Goal: Feedback & Contribution: Contribute content

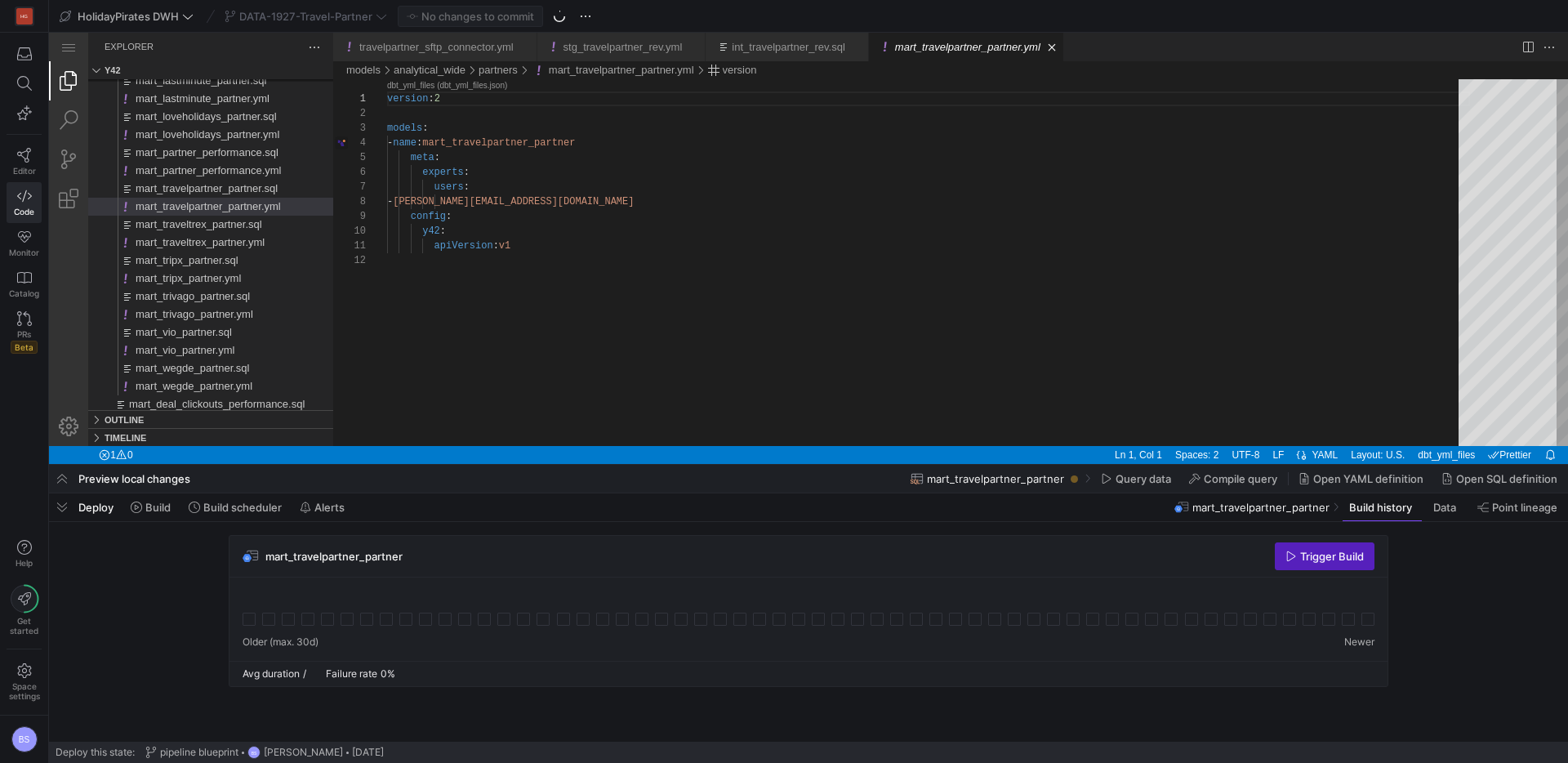
scroll to position [147, 0]
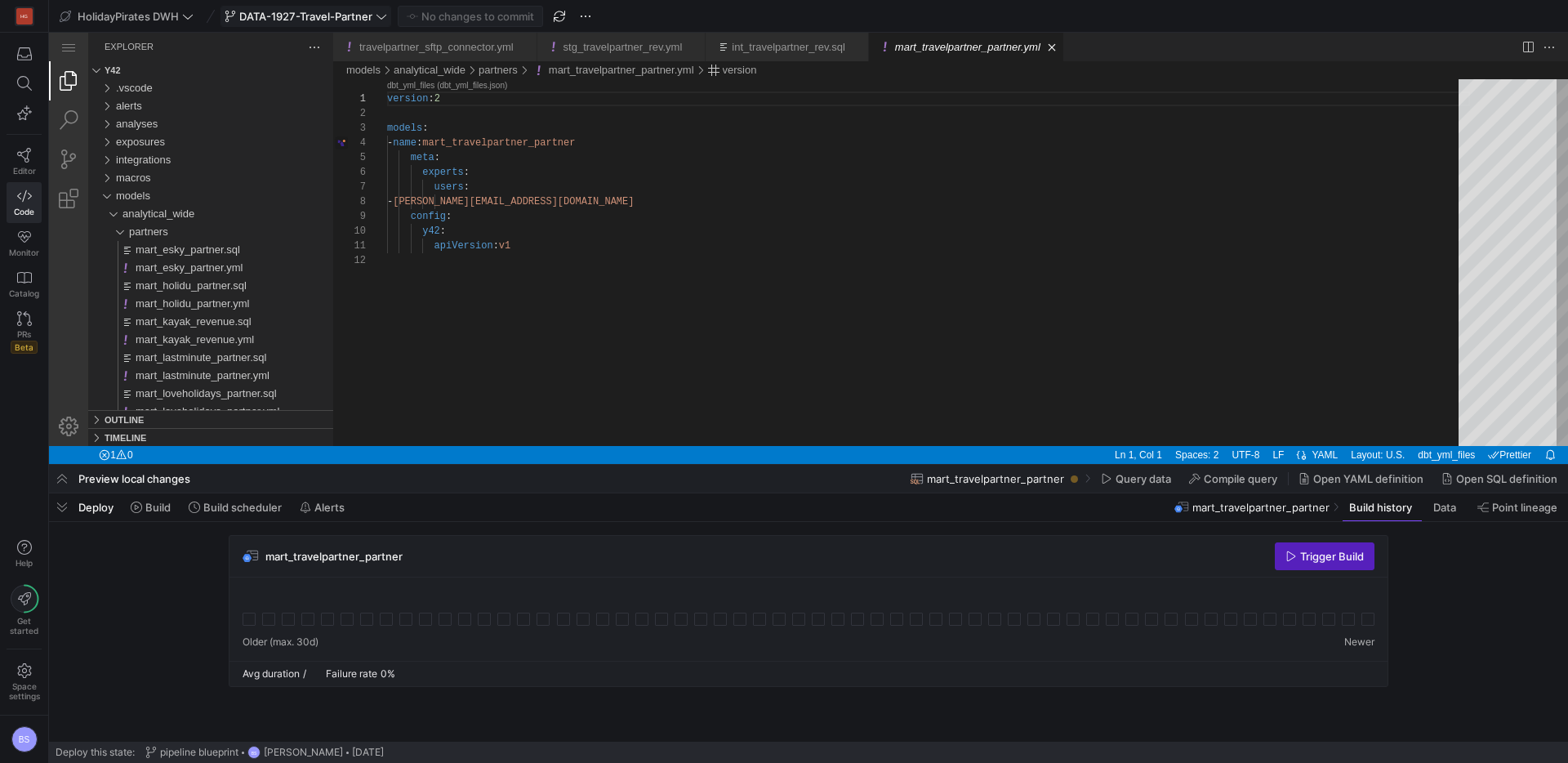
click at [308, 25] on span at bounding box center [306, 17] width 169 height 20
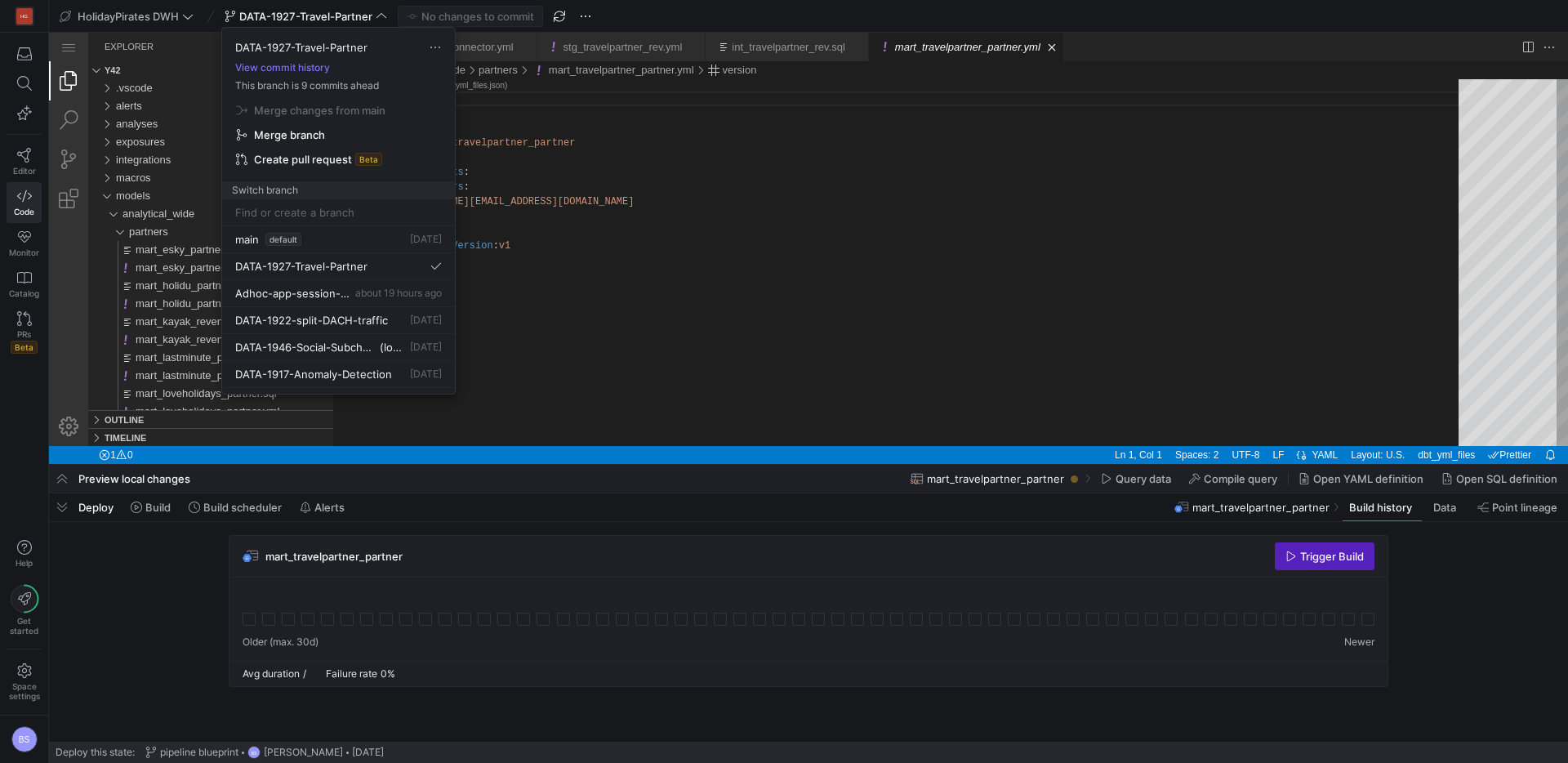
click at [672, 367] on div at bounding box center [784, 381] width 1568 height 763
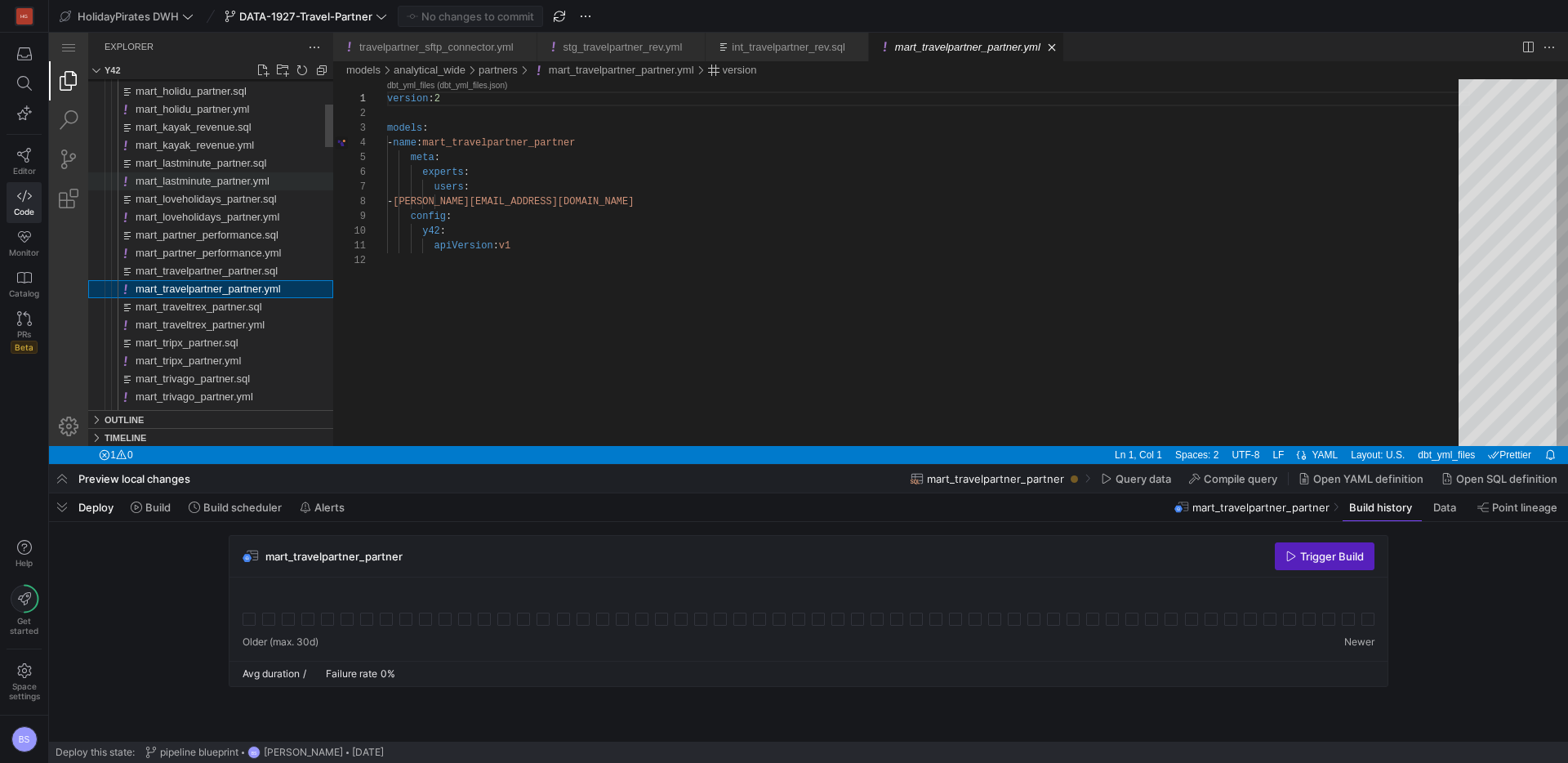
click at [200, 181] on span "mart_lastminute_partner.yml" at bounding box center [202, 181] width 134 height 12
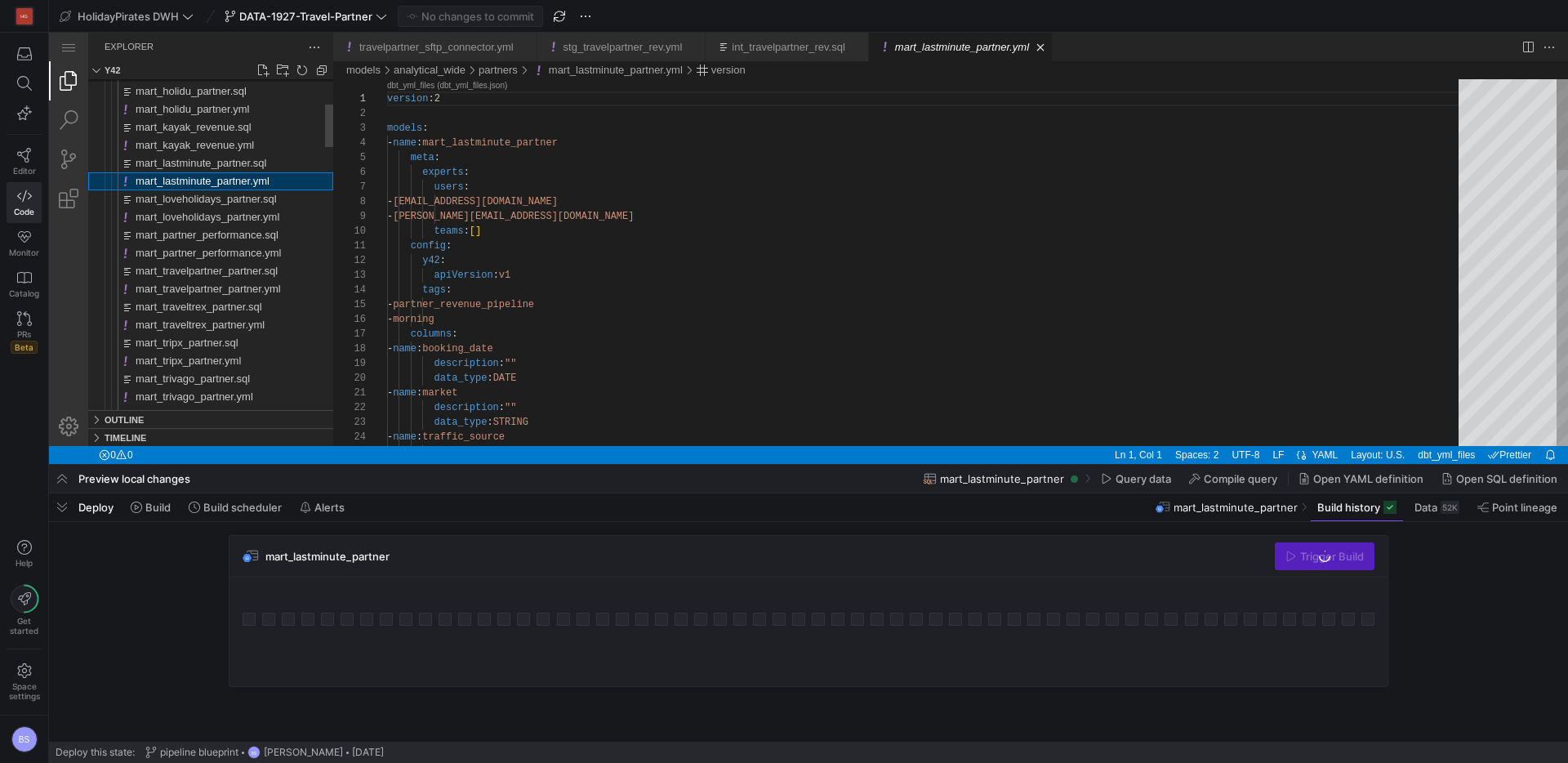
scroll to position [147, 0]
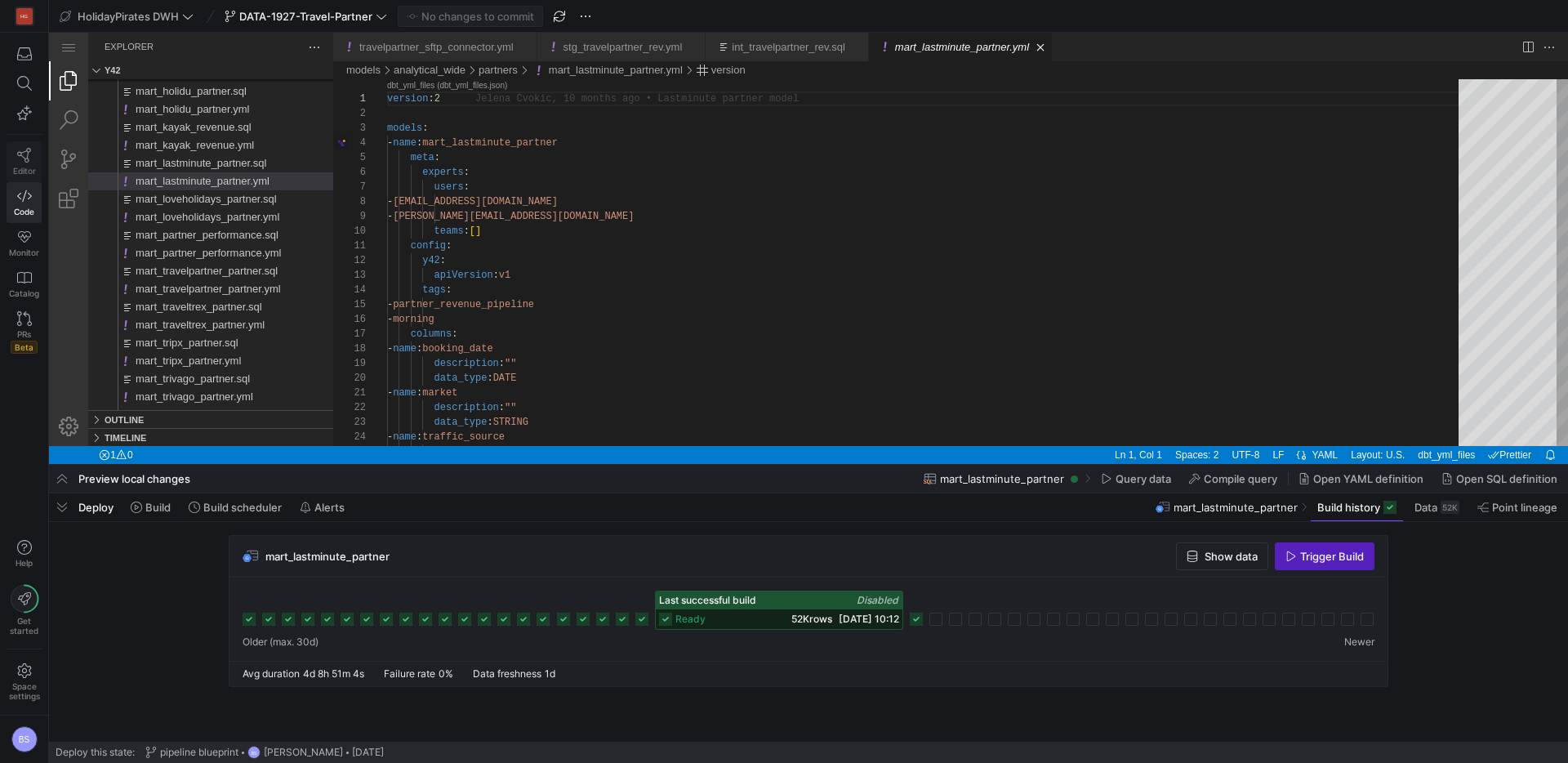
click at [31, 148] on link "Editor" at bounding box center [24, 161] width 35 height 41
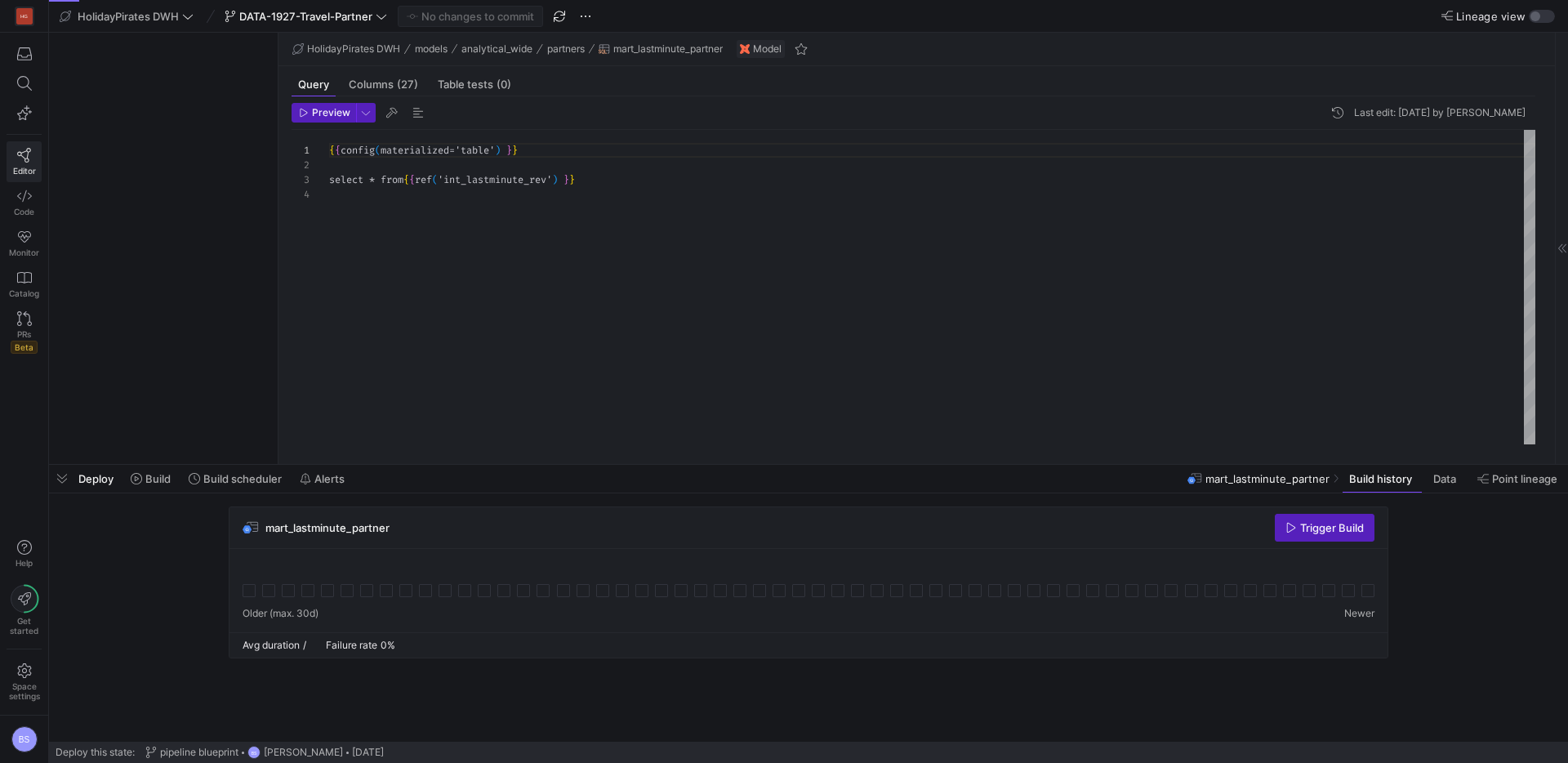
scroll to position [45, 0]
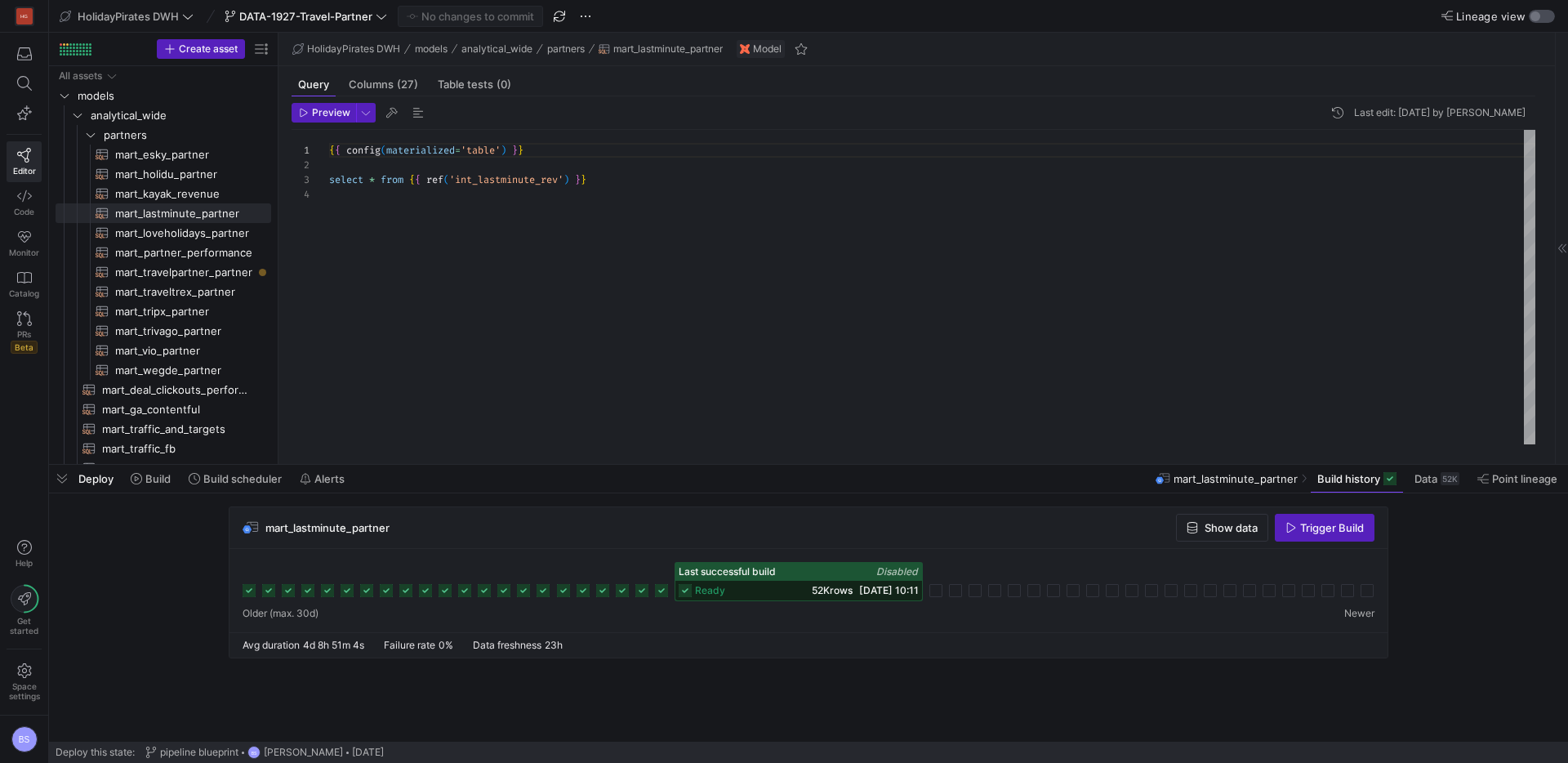
click at [1544, 19] on div "button" at bounding box center [1542, 16] width 26 height 13
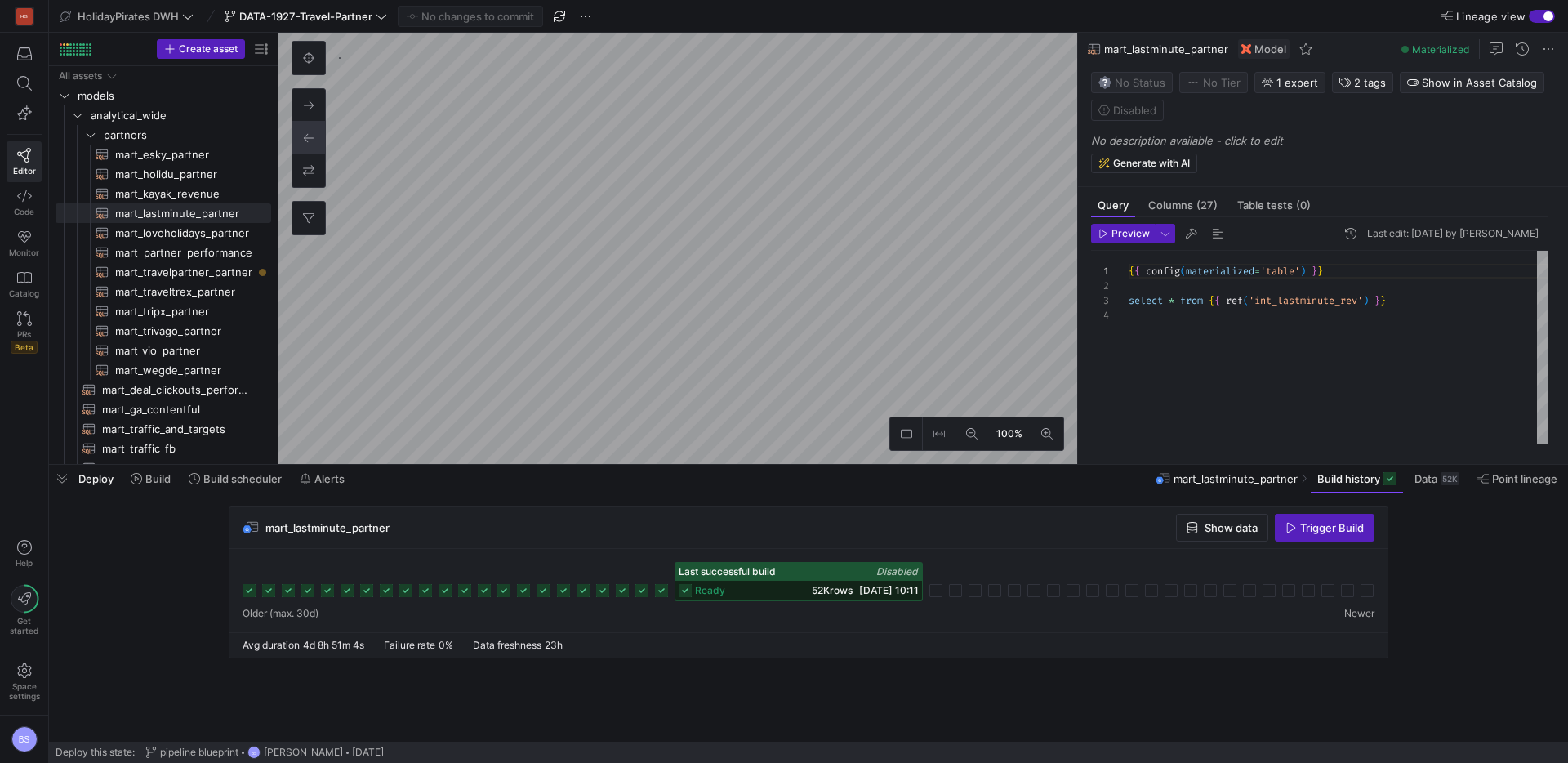
scroll to position [45, 0]
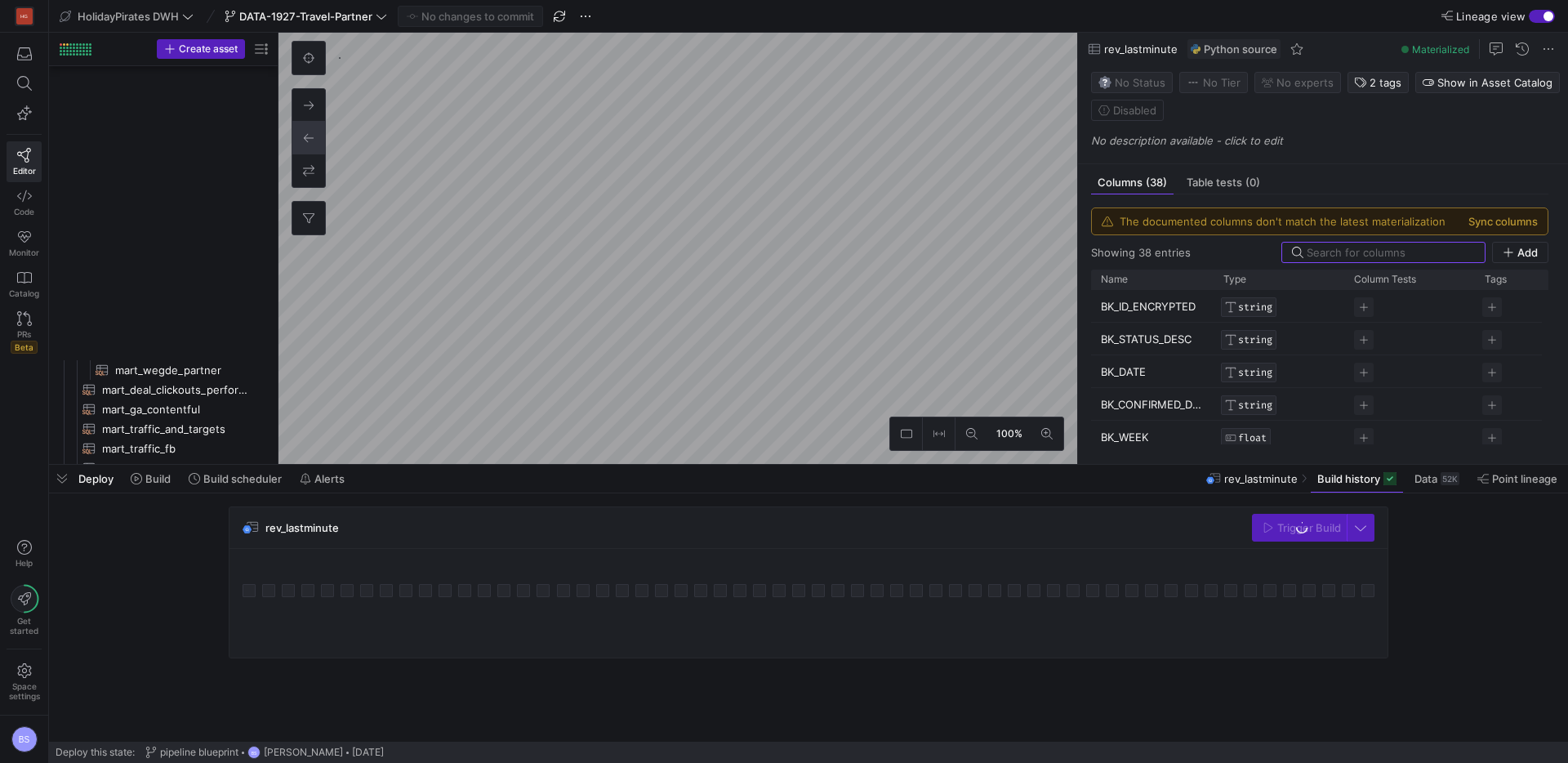
scroll to position [1288, 0]
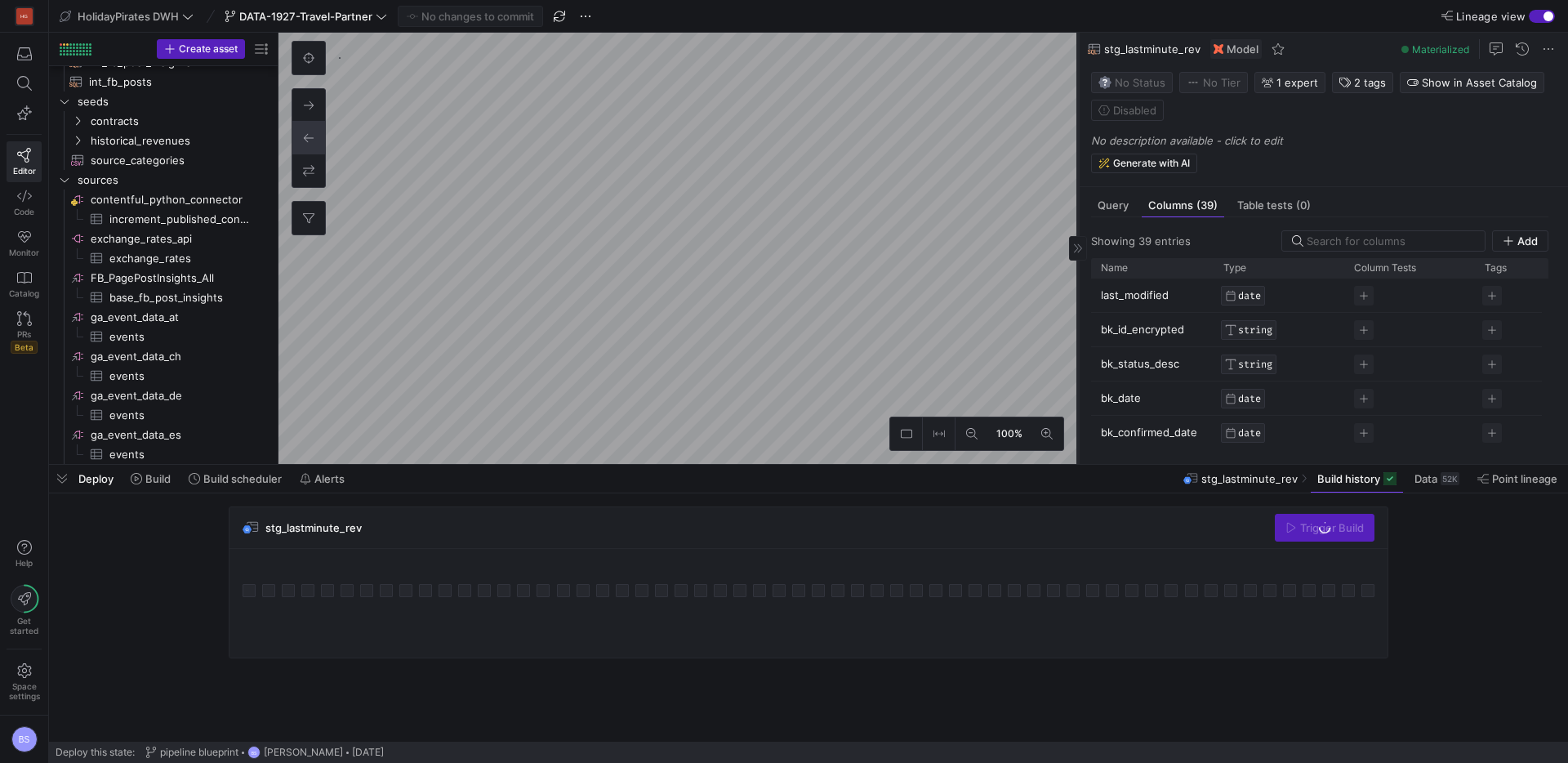
scroll to position [588, 0]
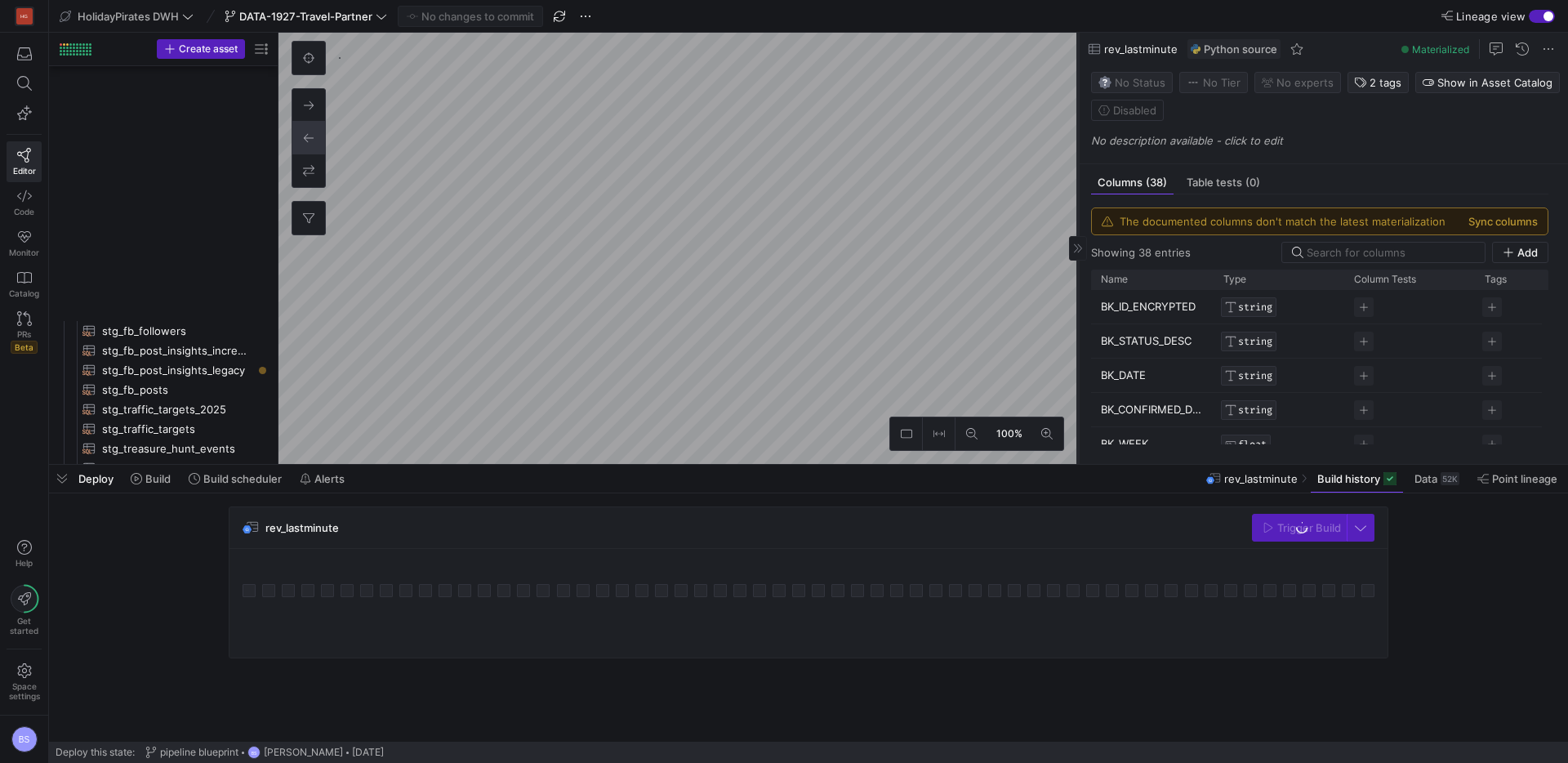
scroll to position [1837, 0]
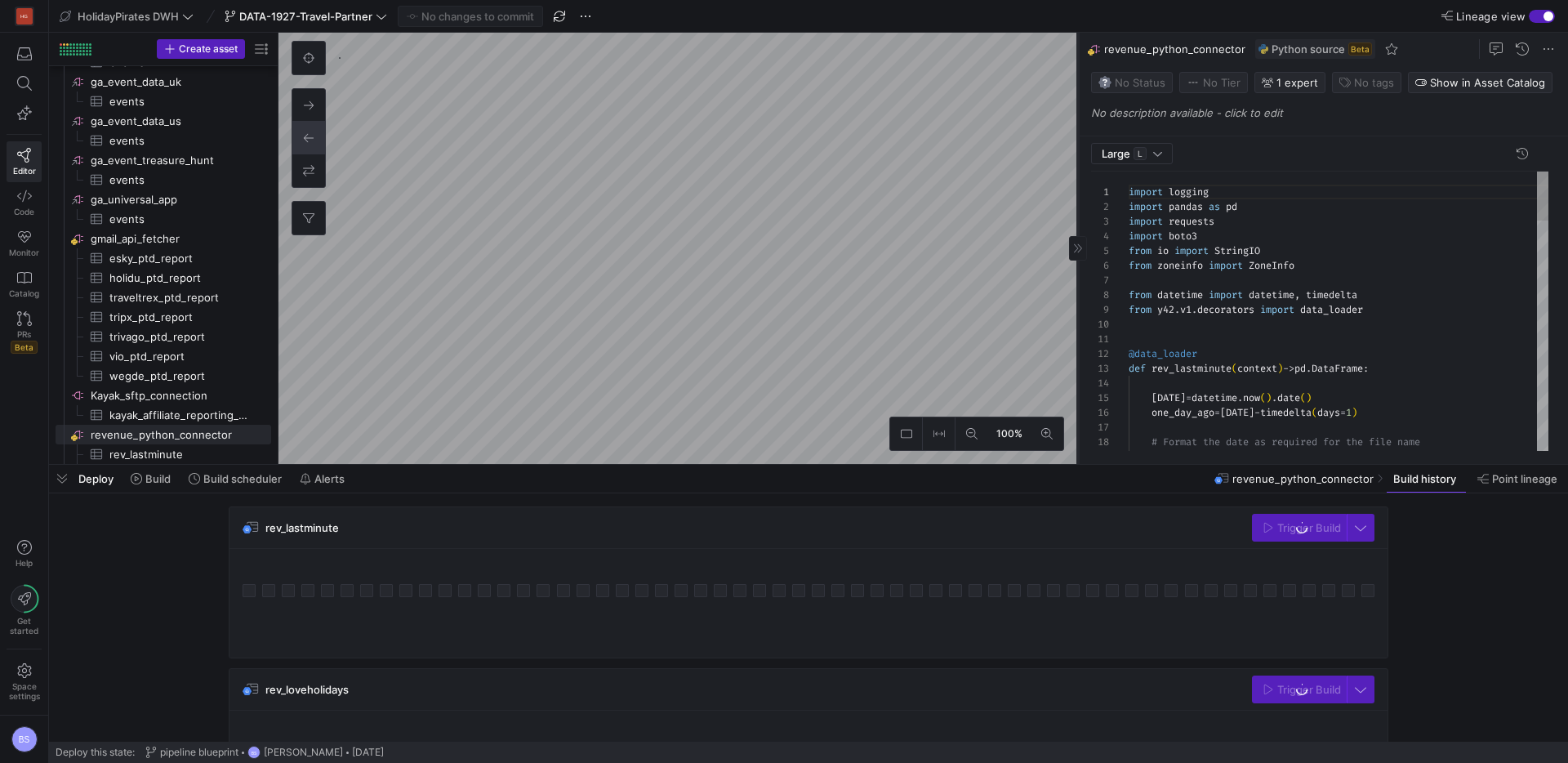
scroll to position [147, 0]
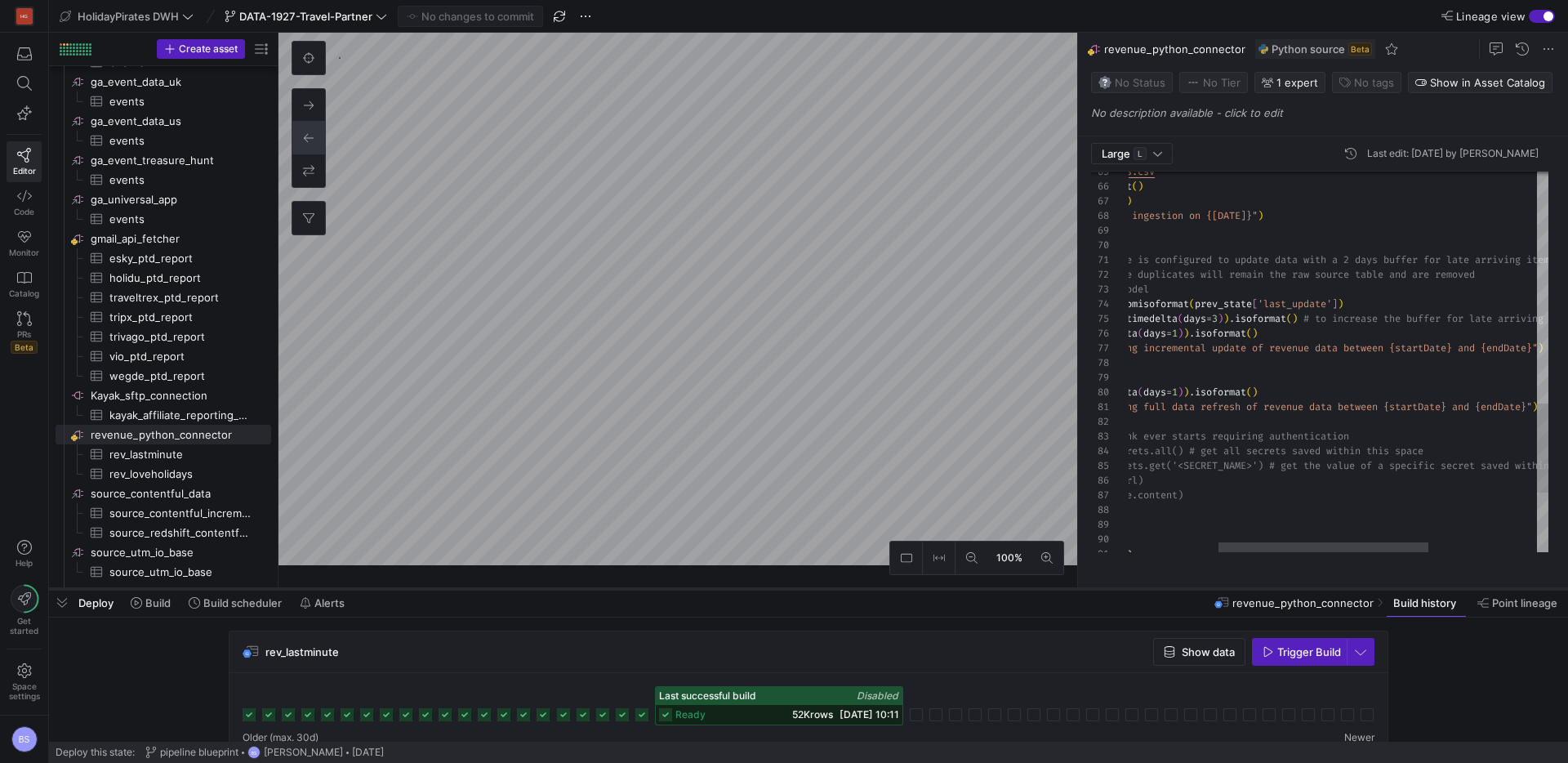
drag, startPoint x: 814, startPoint y: 467, endPoint x: 782, endPoint y: 593, distance: 130.0
click at [781, 592] on div at bounding box center [809, 589] width 1519 height 7
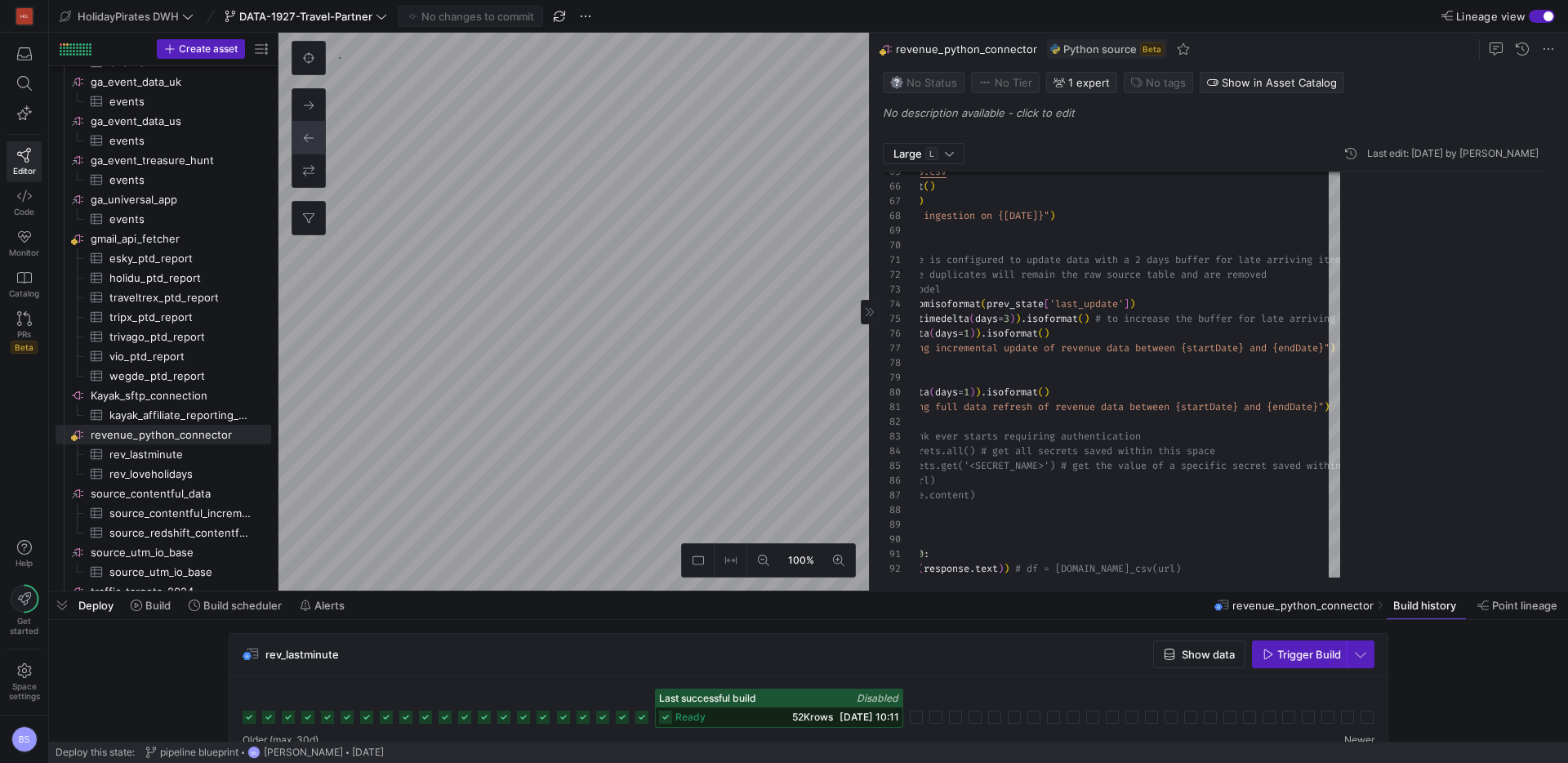
drag, startPoint x: 1079, startPoint y: 416, endPoint x: 871, endPoint y: 404, distance: 208.3
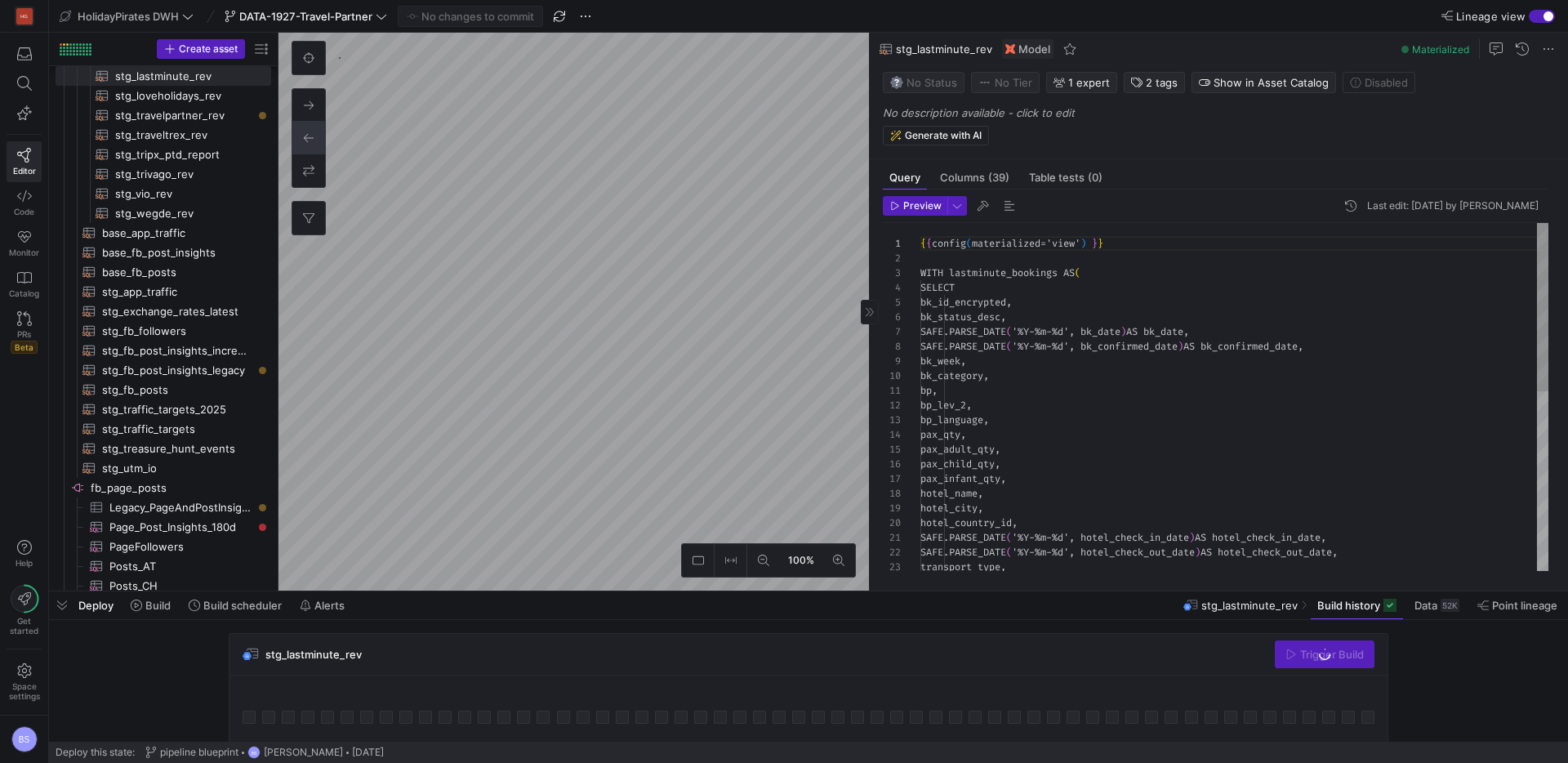
scroll to position [147, 0]
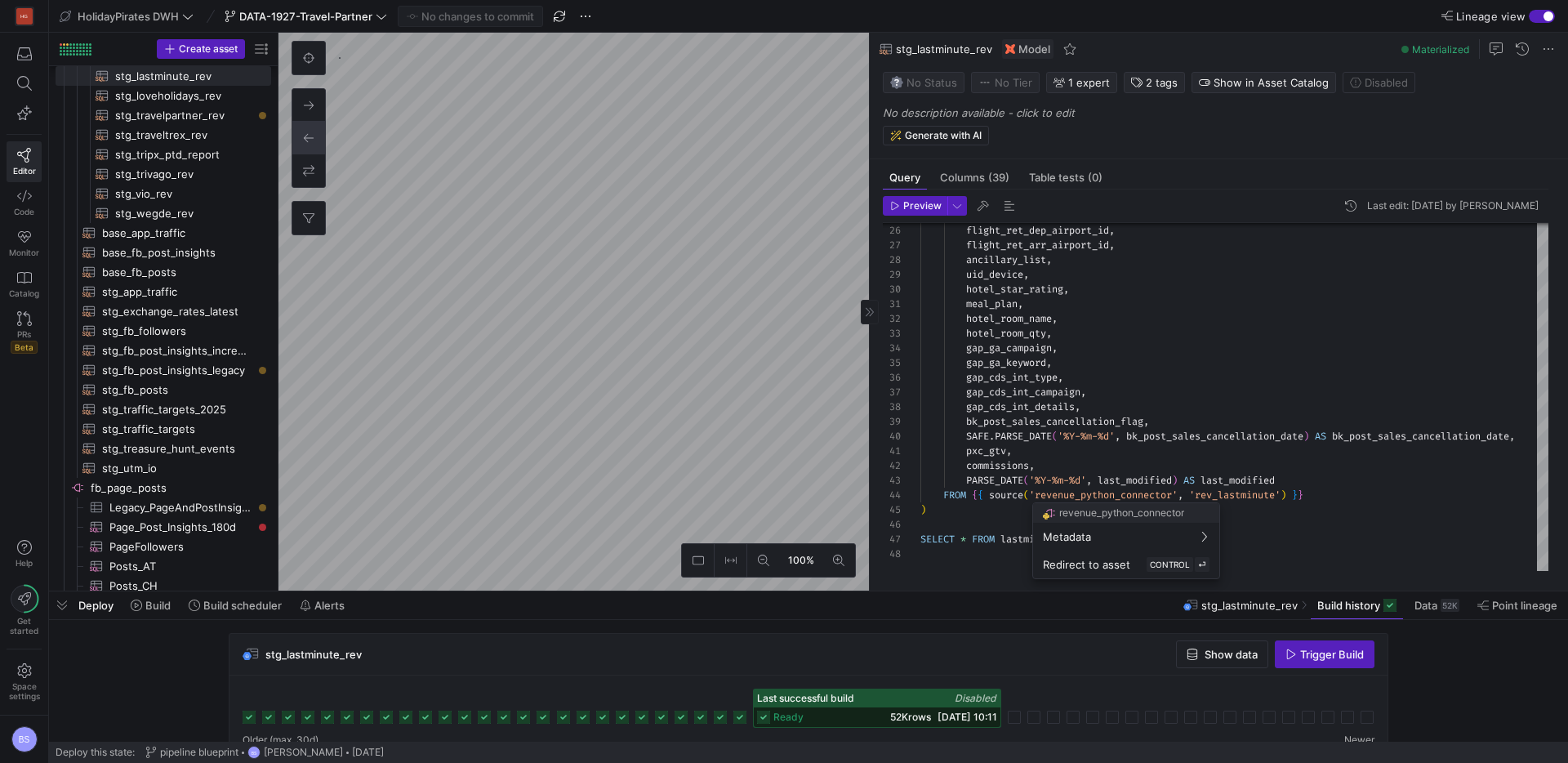
click at [1318, 434] on div at bounding box center [784, 381] width 1568 height 763
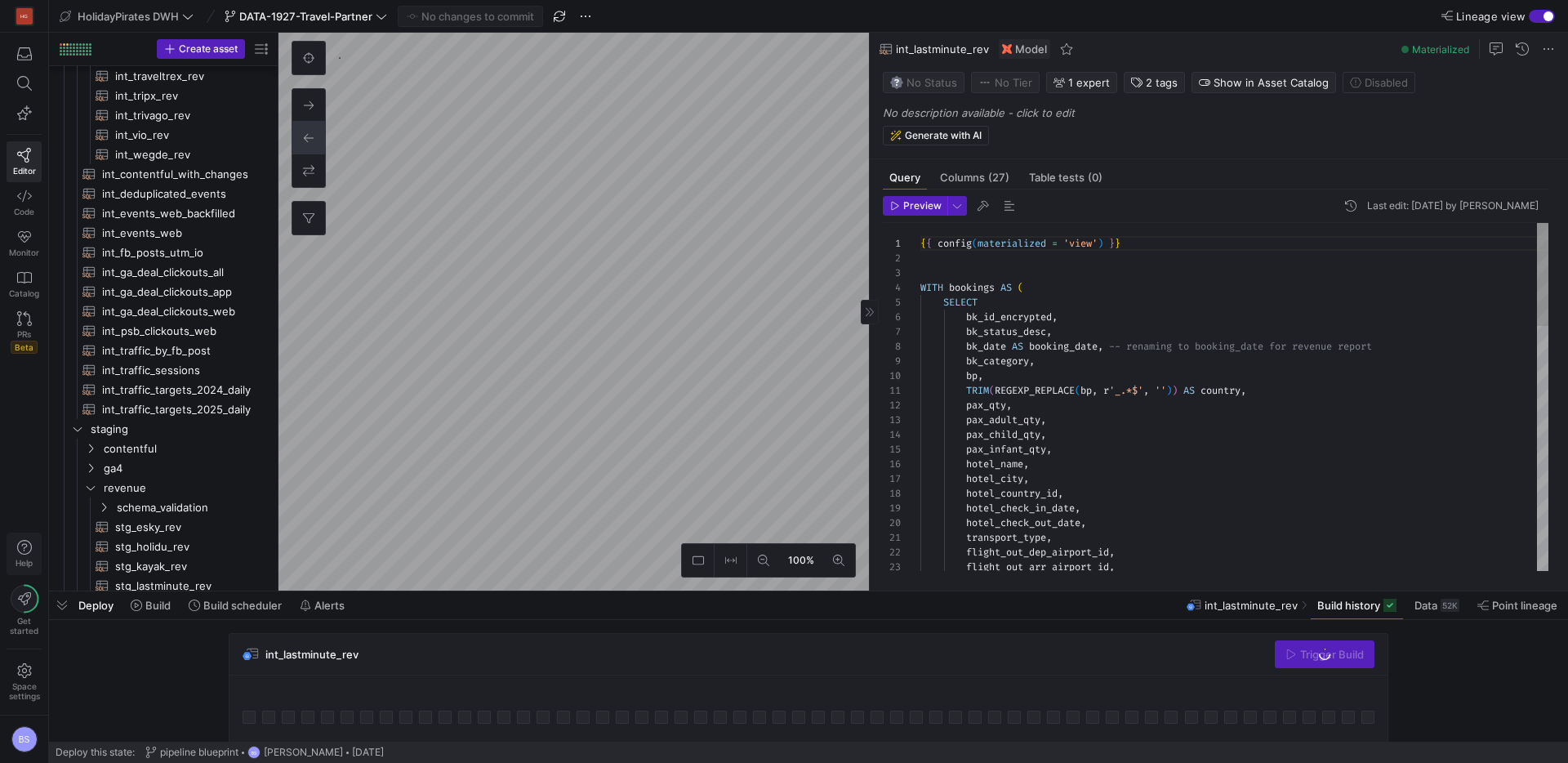
scroll to position [529, 0]
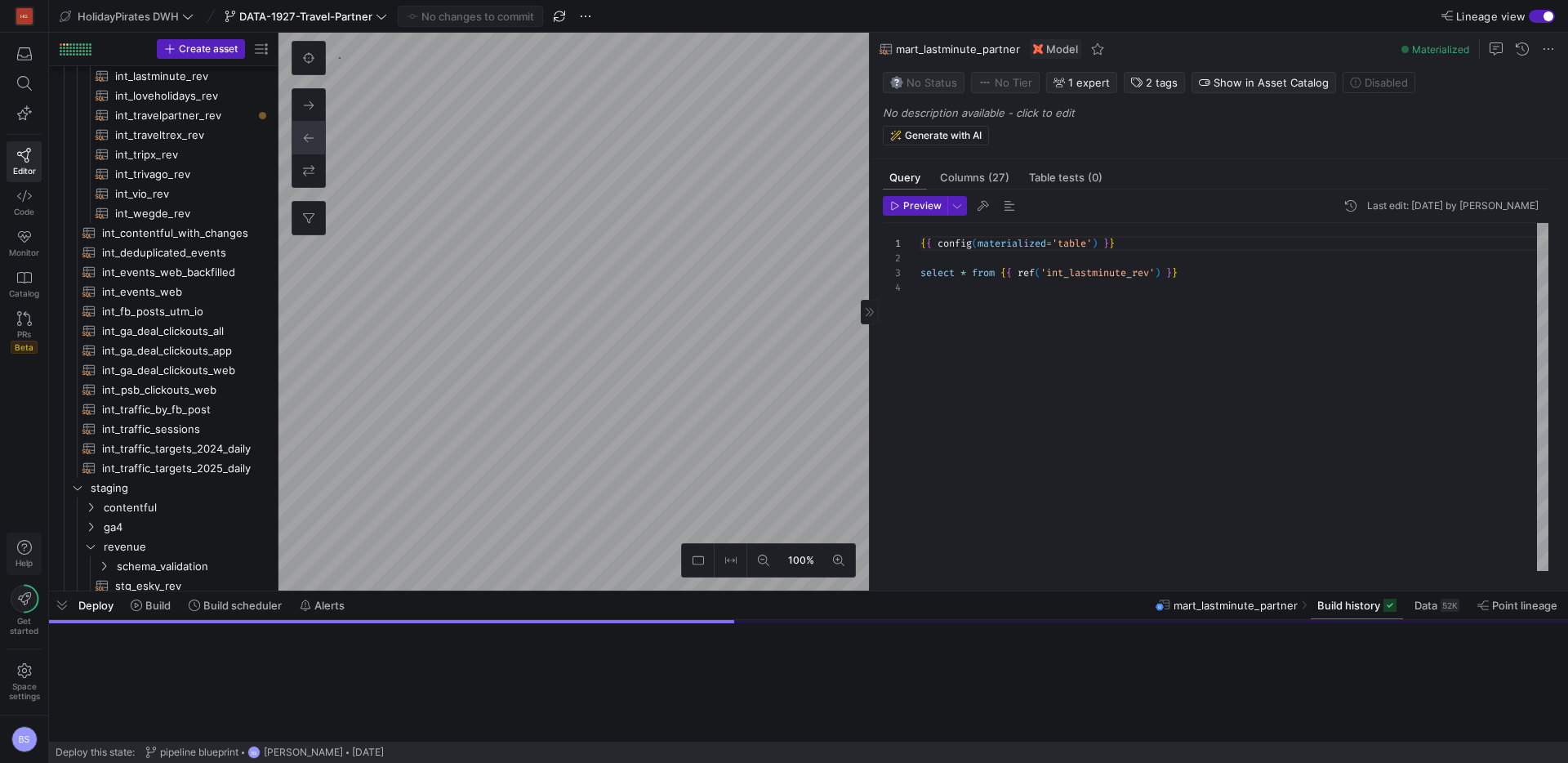
scroll to position [138, 0]
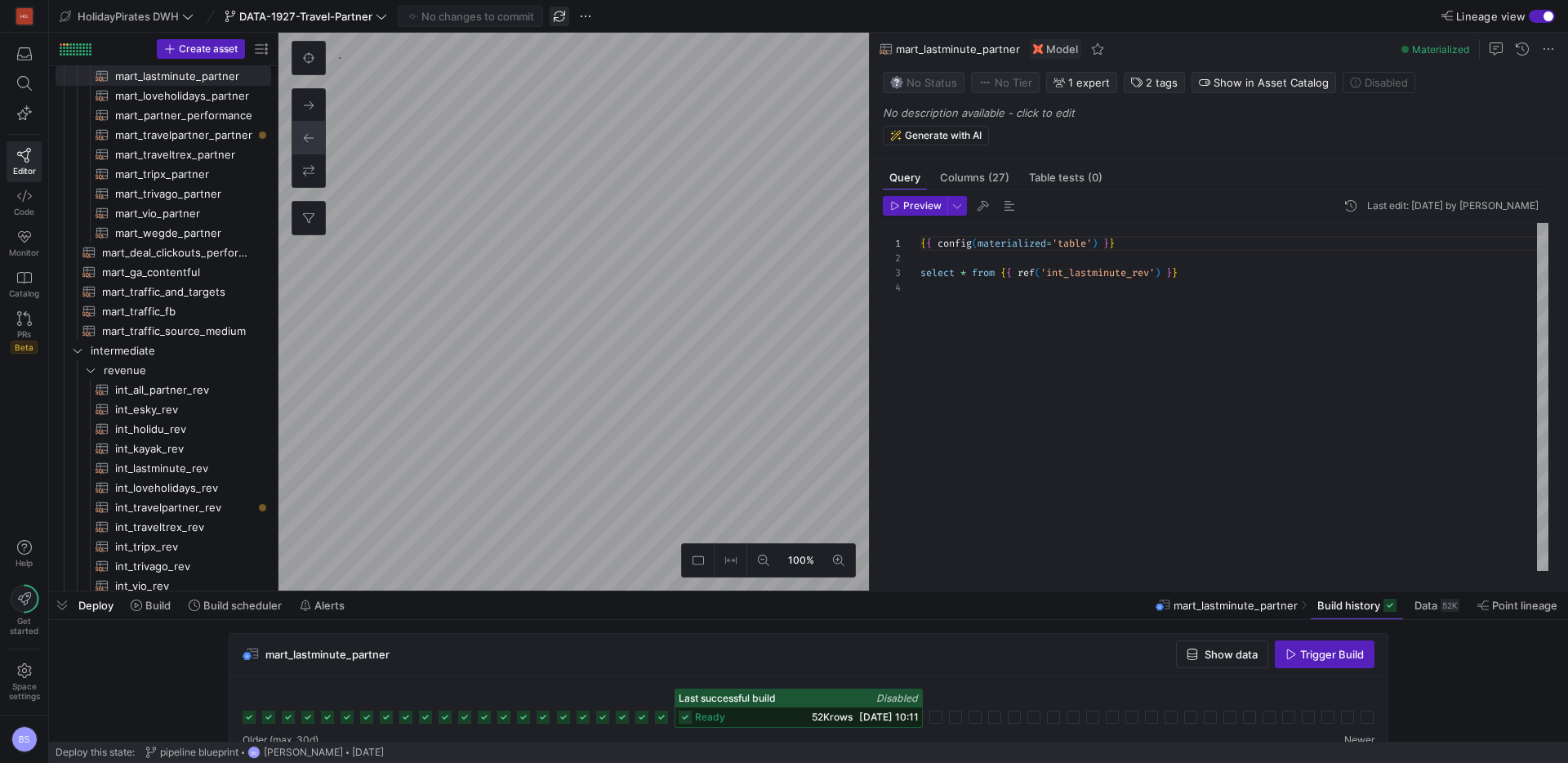
type textarea "{{ config(materialized = 'view') }} WITH bookings AS ( SELECT bk_id_encrypted, …"
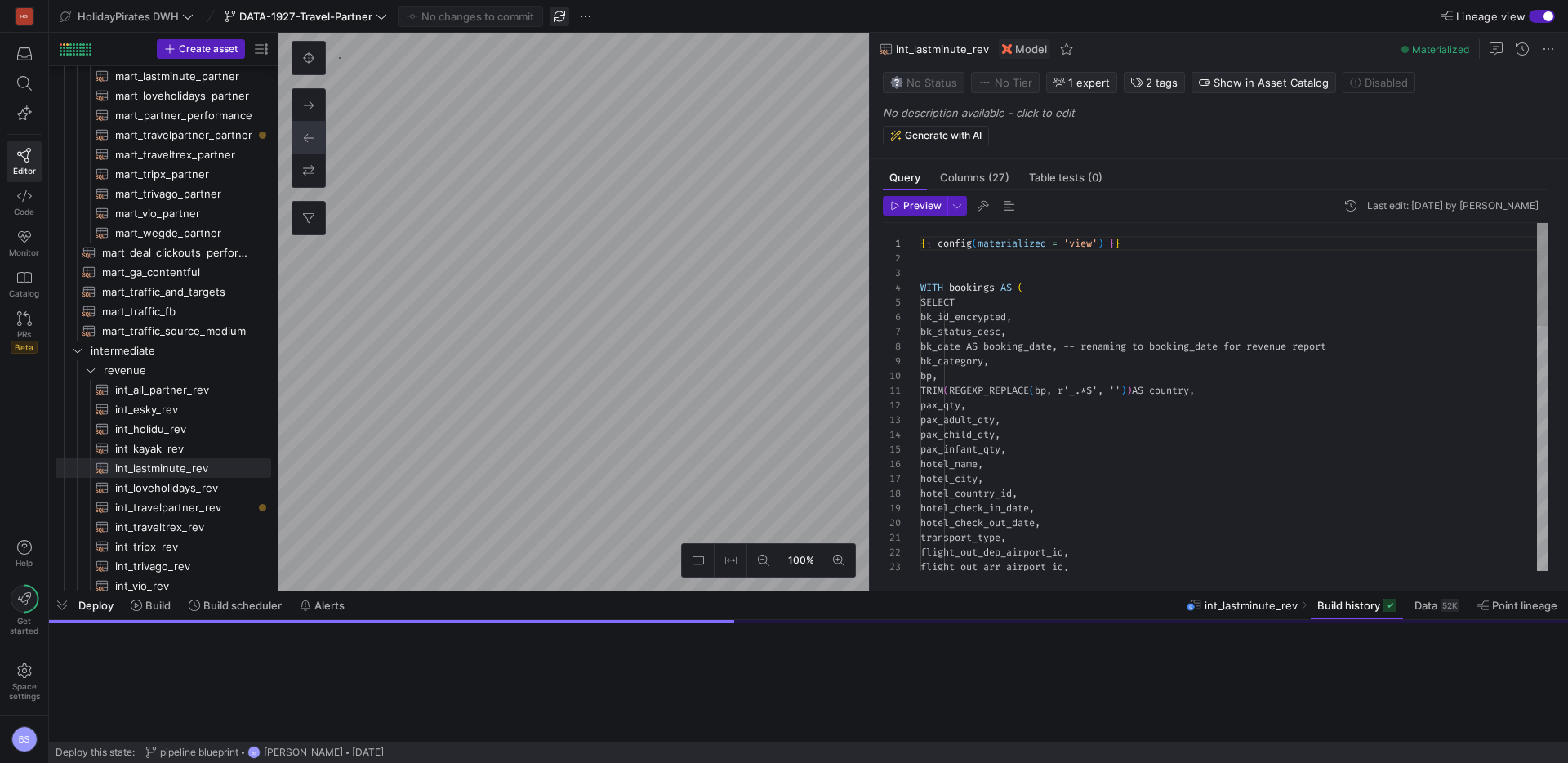
scroll to position [147, 0]
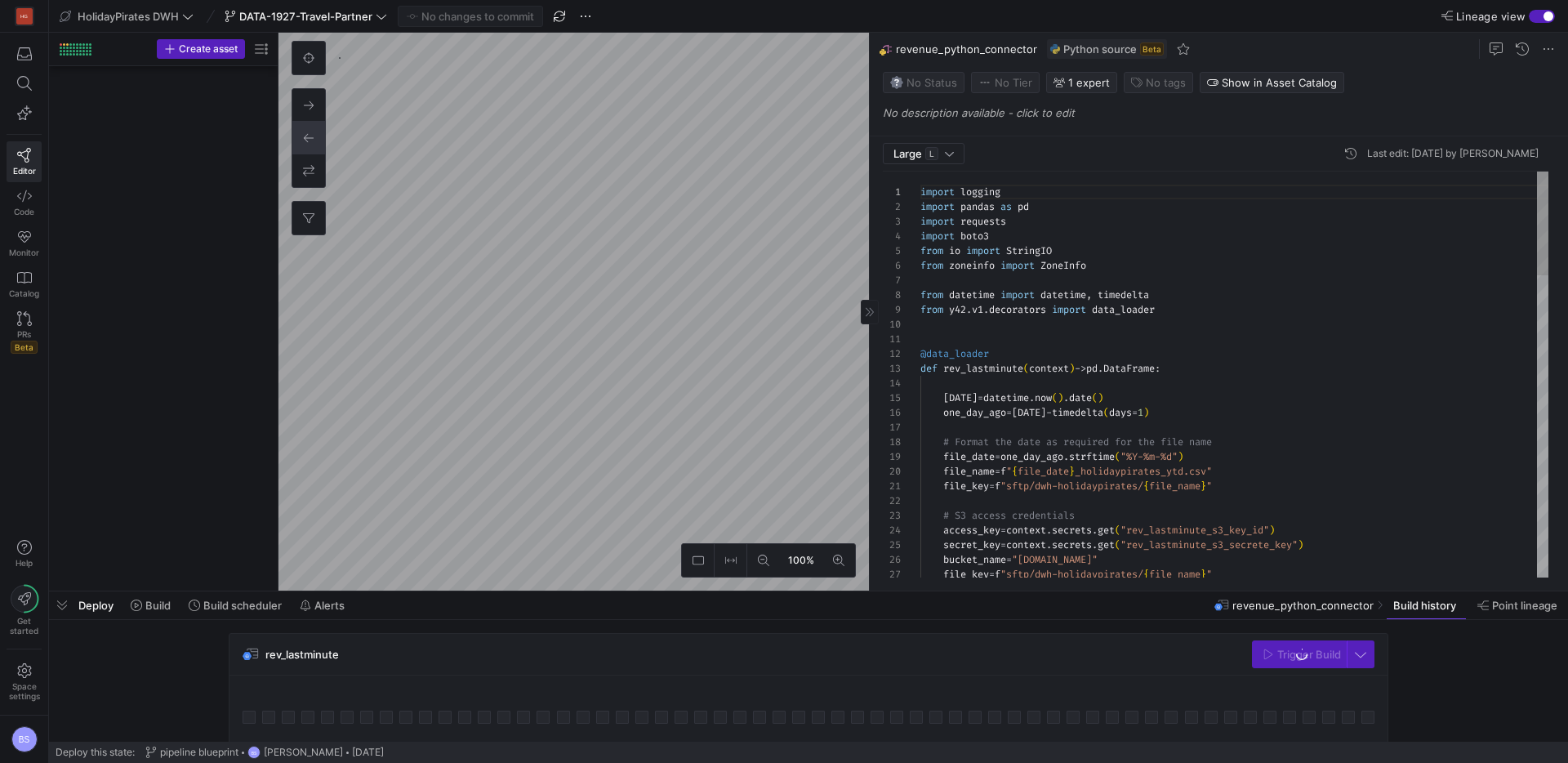
scroll to position [2200, 0]
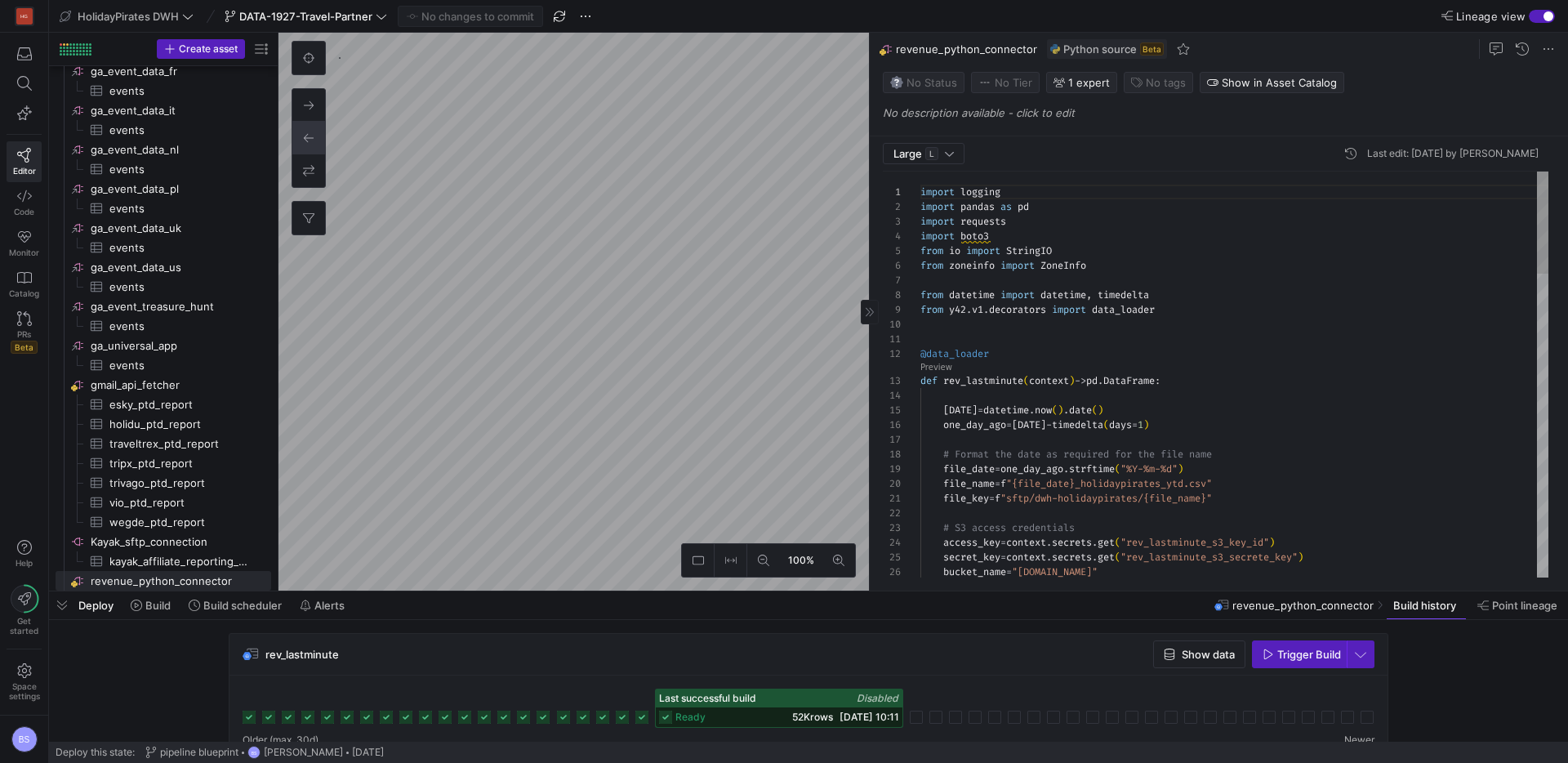
type textarea "@data_loader def rev_lastminute(context) -> pd.DataFrame: [DATE] = [DOMAIN_NAME…"
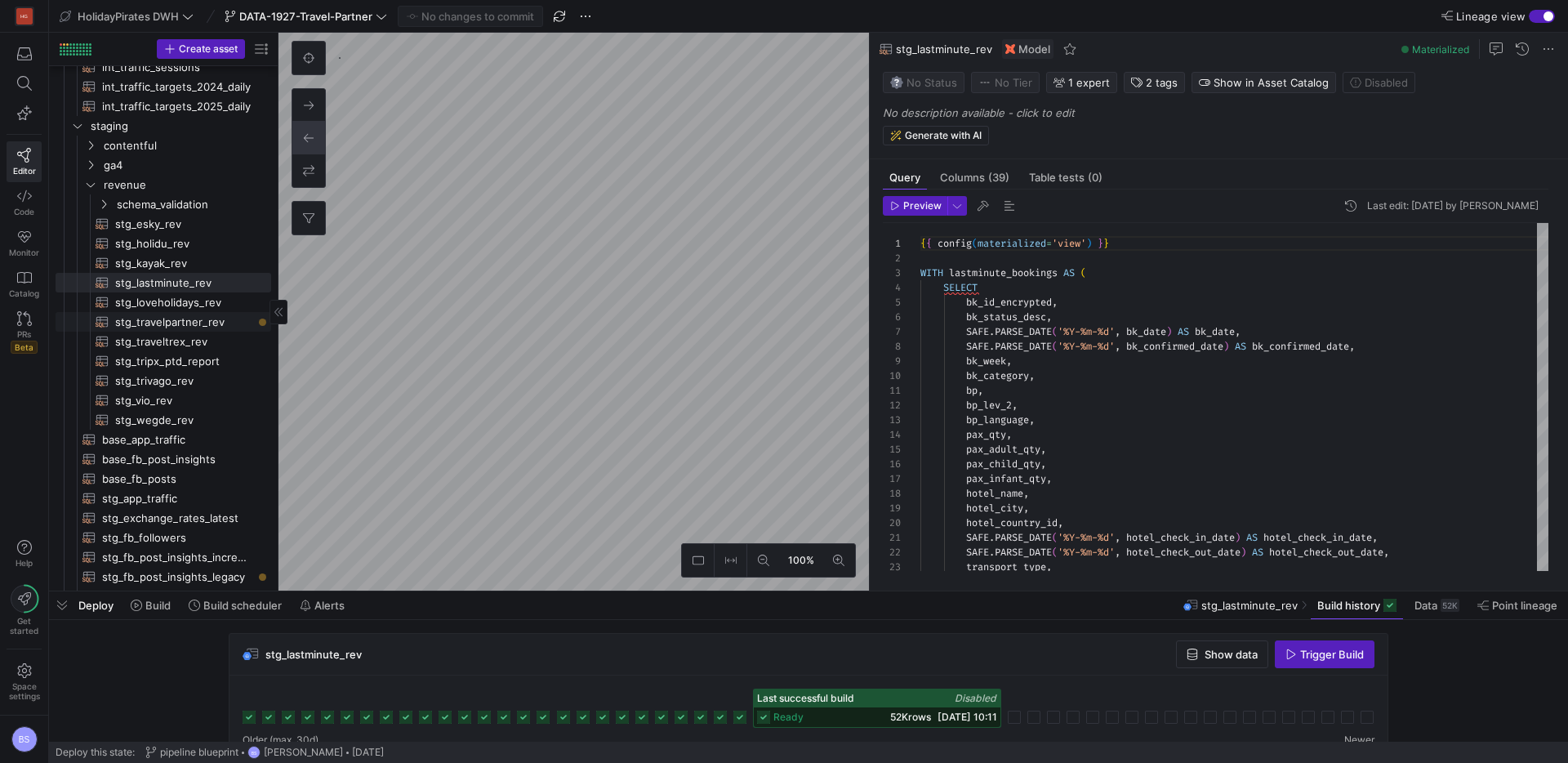
click at [166, 325] on span "stg_travelpartner_rev​​​​​​​​​​" at bounding box center [183, 322] width 138 height 19
type textarea "WITH source AS ( SELECT * FROM {{ source('travelpartner_sftp_connector', 'booki…"
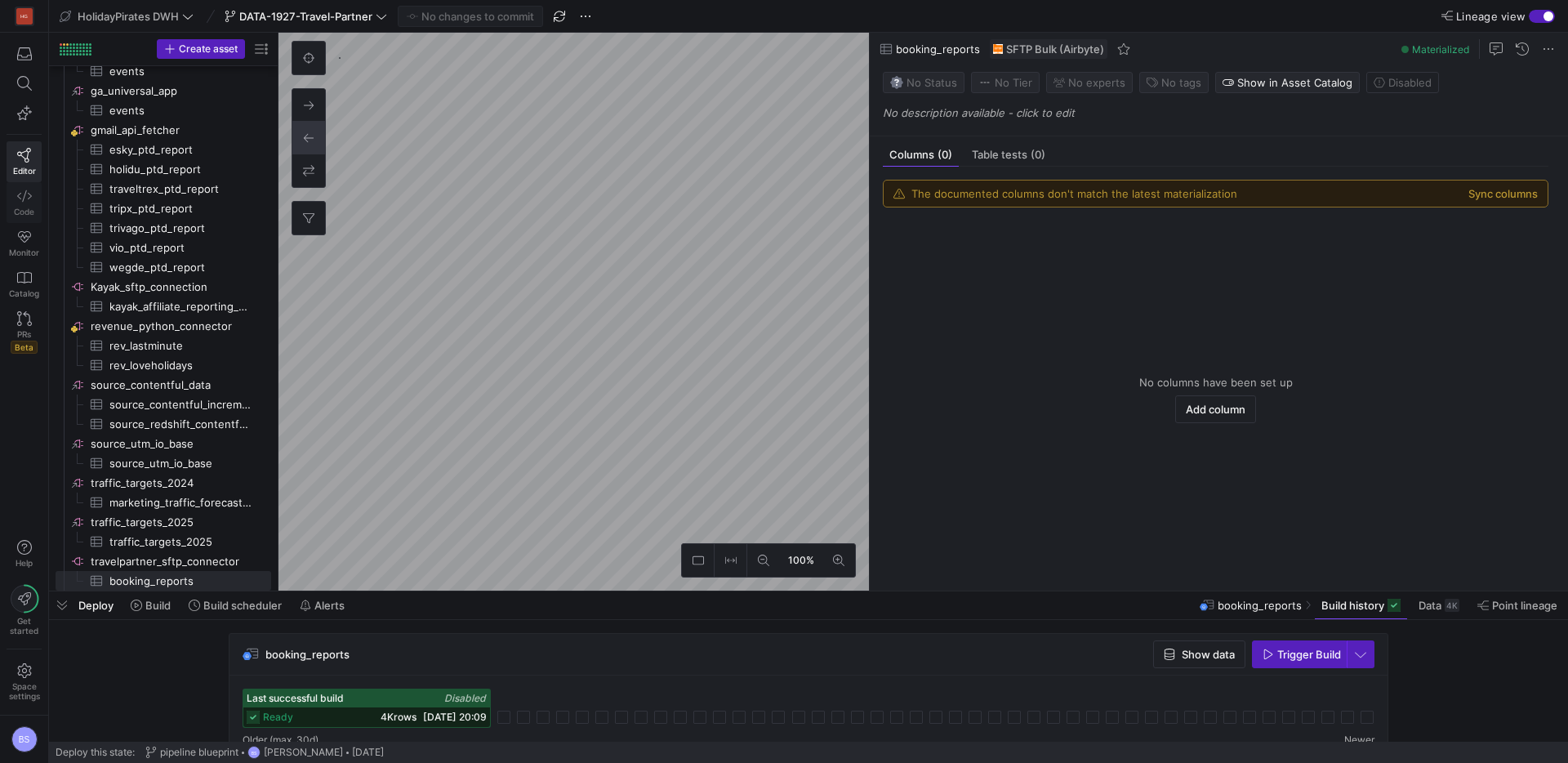
click at [30, 207] on span "Code" at bounding box center [24, 212] width 21 height 10
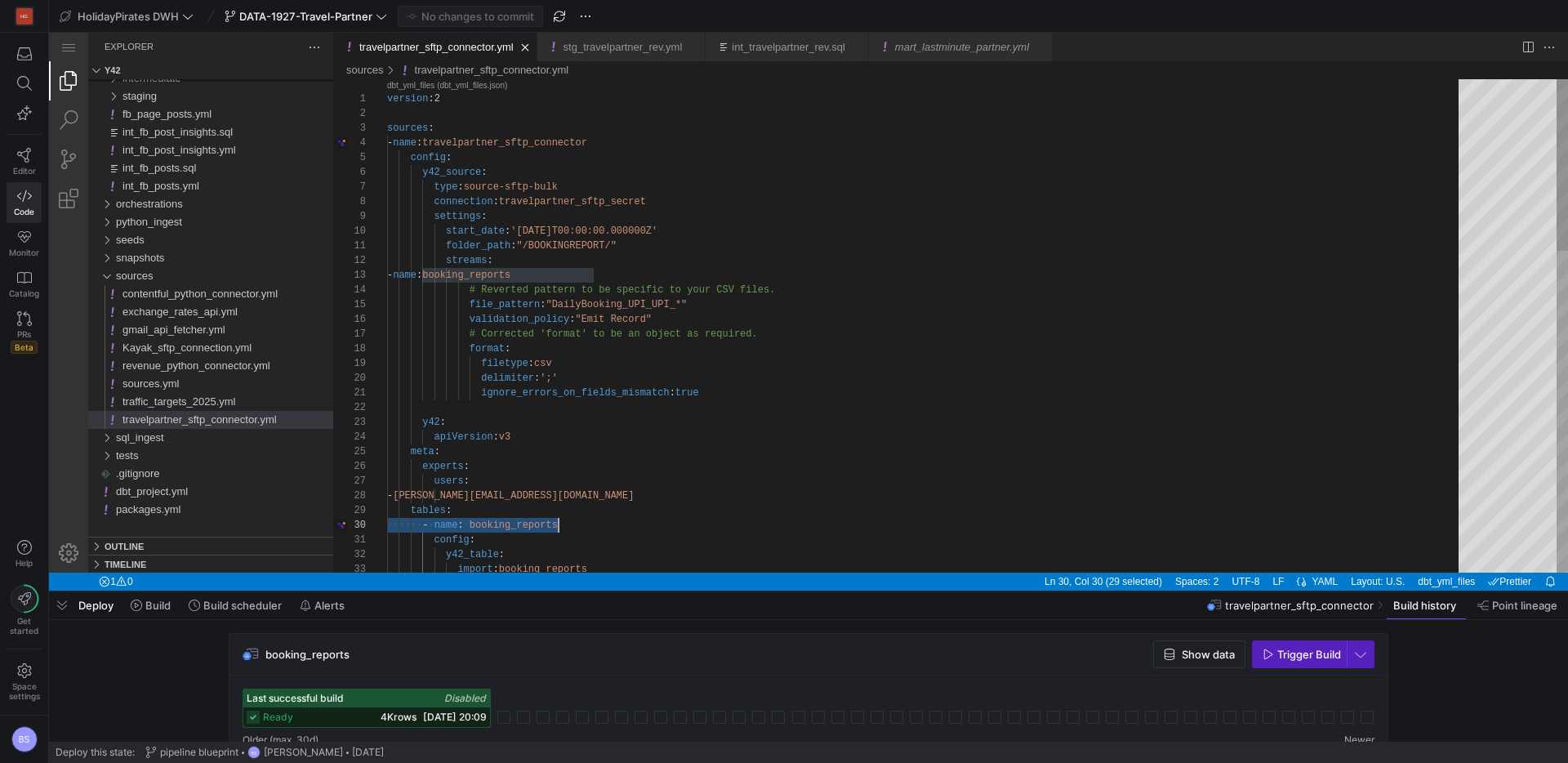
drag, startPoint x: 789, startPoint y: 342, endPoint x: 783, endPoint y: 334, distance: 10.0
click at [789, 342] on div "format :" at bounding box center [929, 348] width 1083 height 15
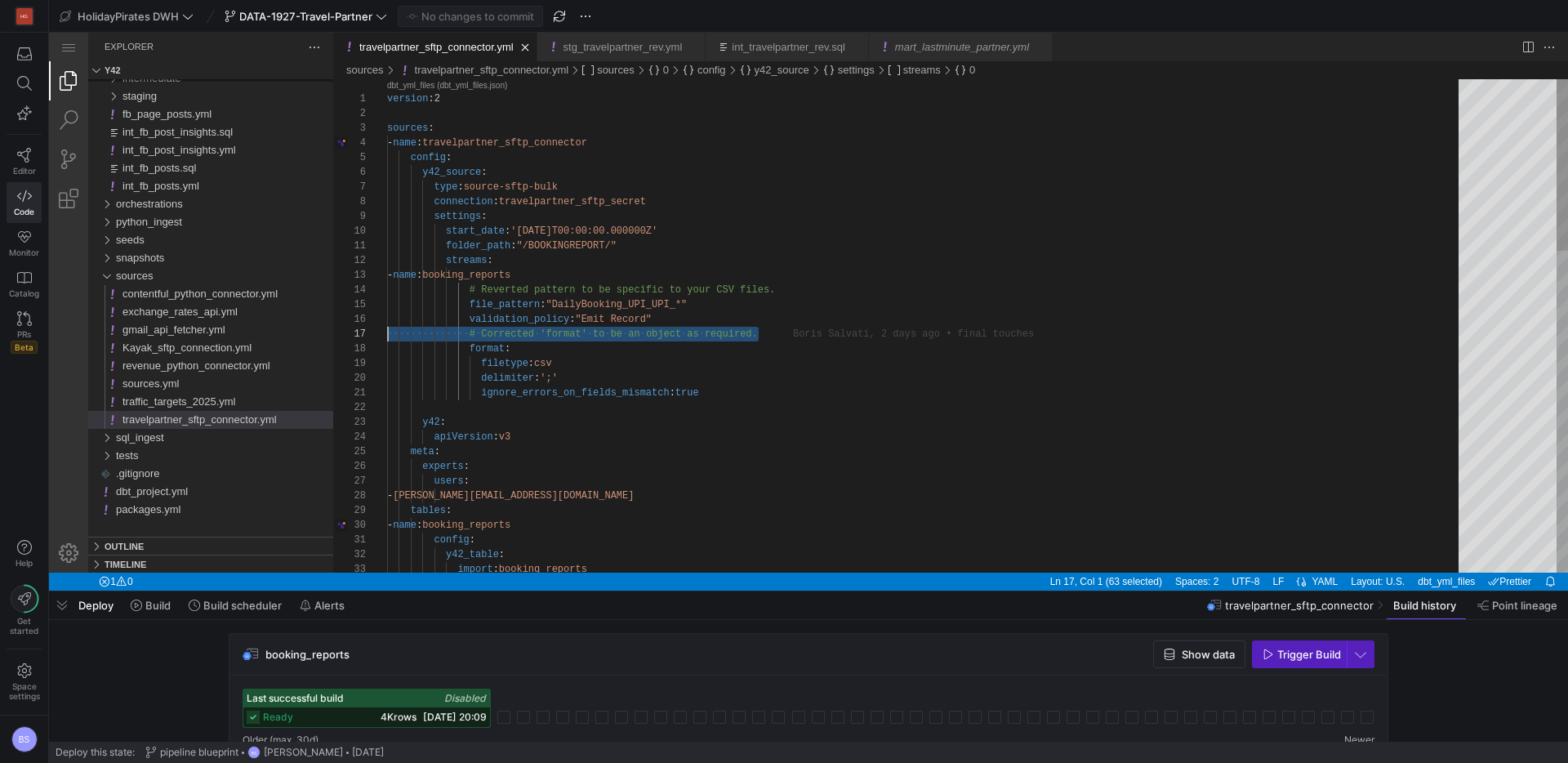
drag, startPoint x: 783, startPoint y: 334, endPoint x: 362, endPoint y: 337, distance: 421.0
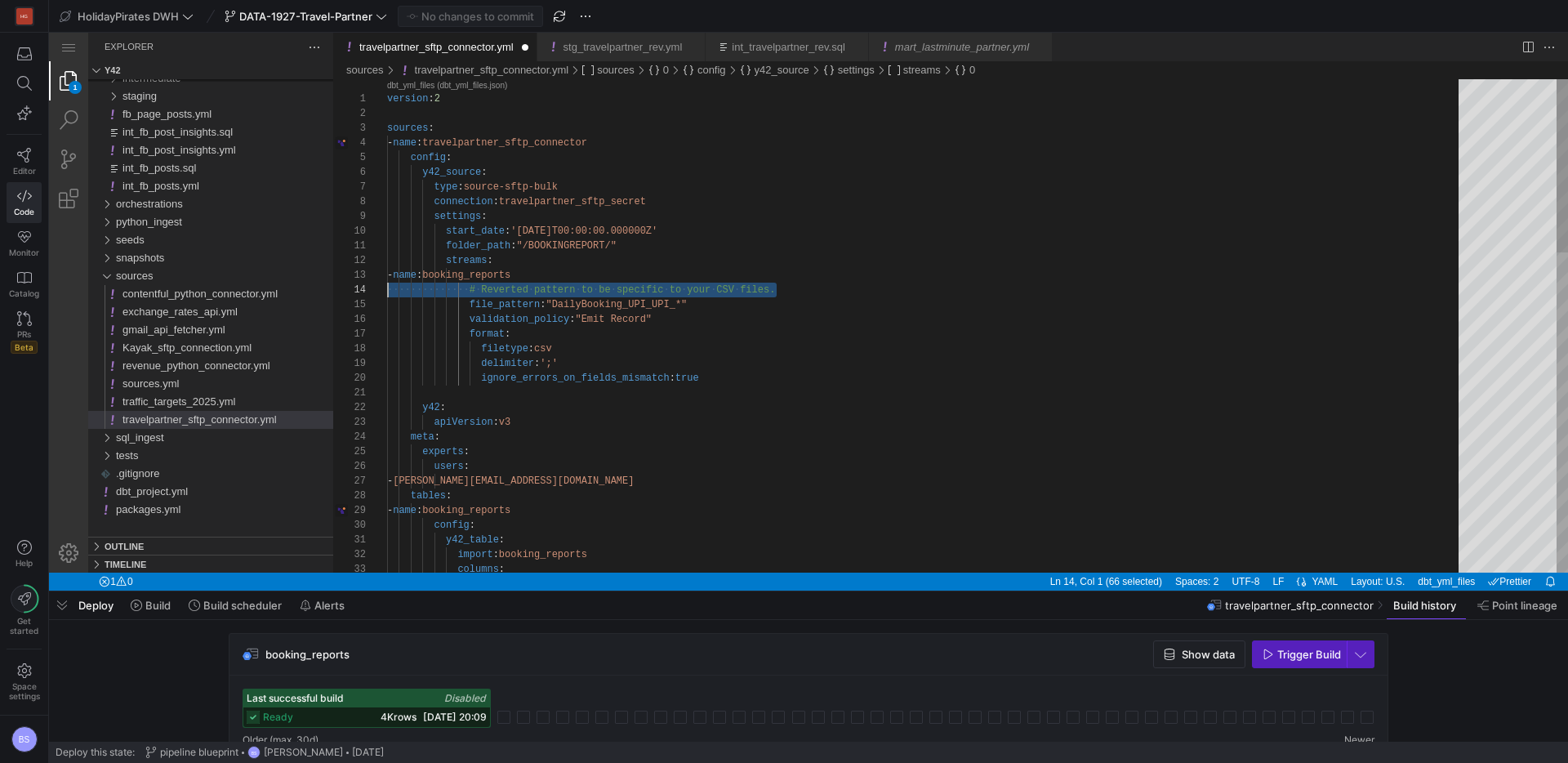
drag, startPoint x: 782, startPoint y: 293, endPoint x: 652, endPoint y: 335, distance: 136.6
type textarea "folder_path: "/BOOKINGREPORT/" streams: - name: booking_reports file_pattern: "…"
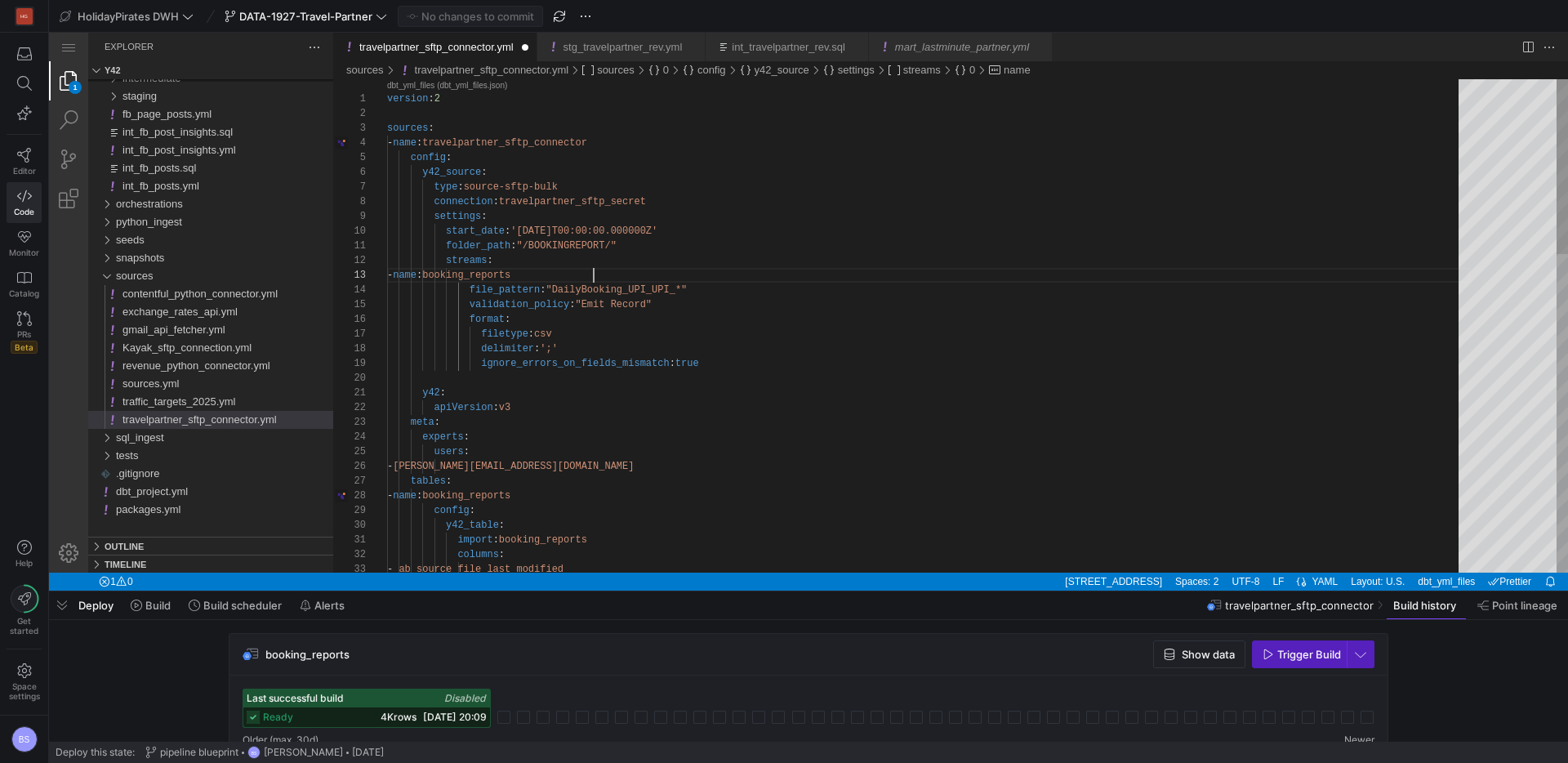
click at [816, 376] on div "version : 2 sources : - name : travelpartner_sftp_connector config : y42_source…" at bounding box center [929, 773] width 1083 height 1387
click at [488, 16] on span "Commit & push (1)" at bounding box center [478, 16] width 91 height 13
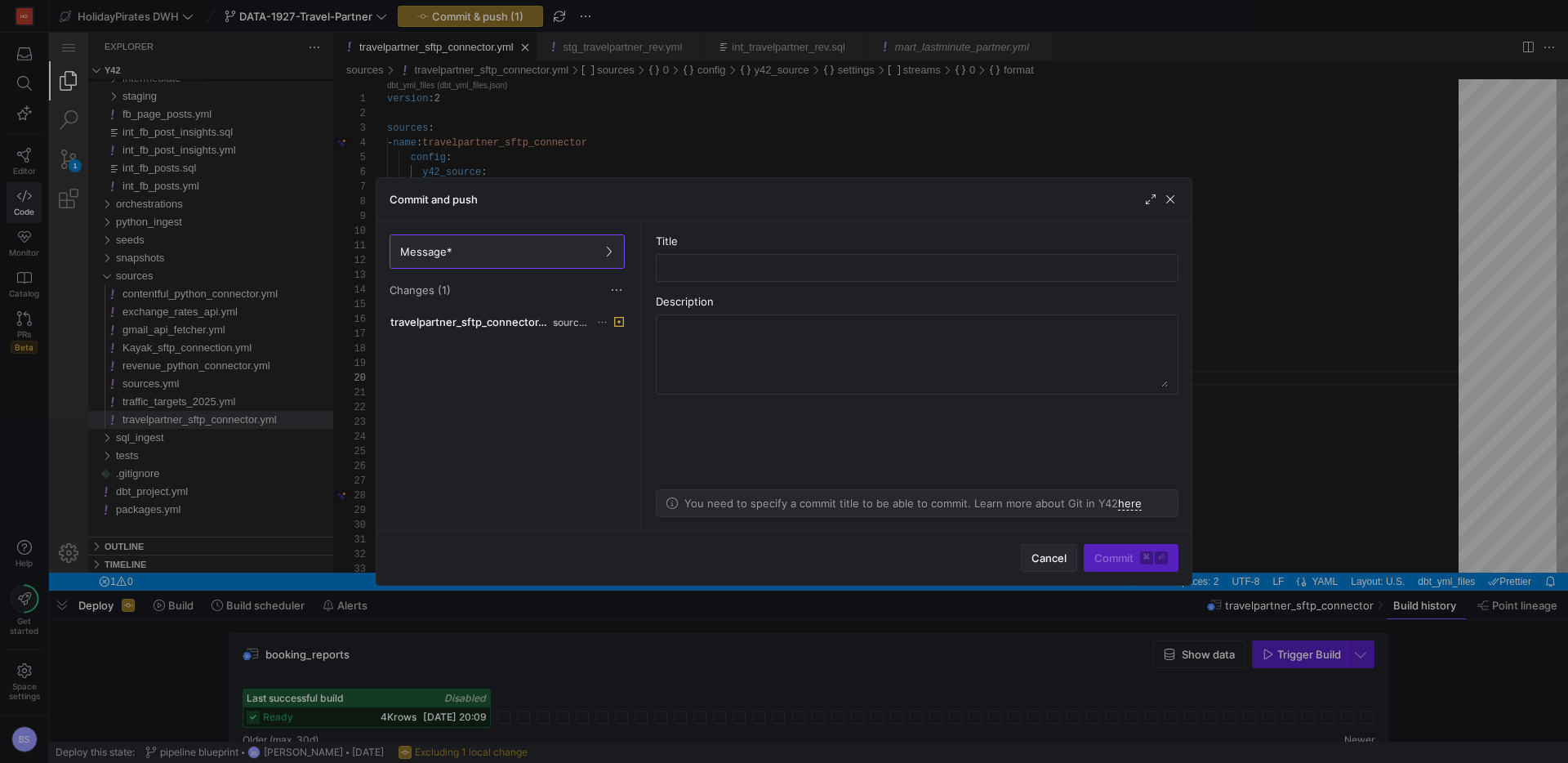
click at [1049, 559] on span "Cancel" at bounding box center [1048, 557] width 35 height 13
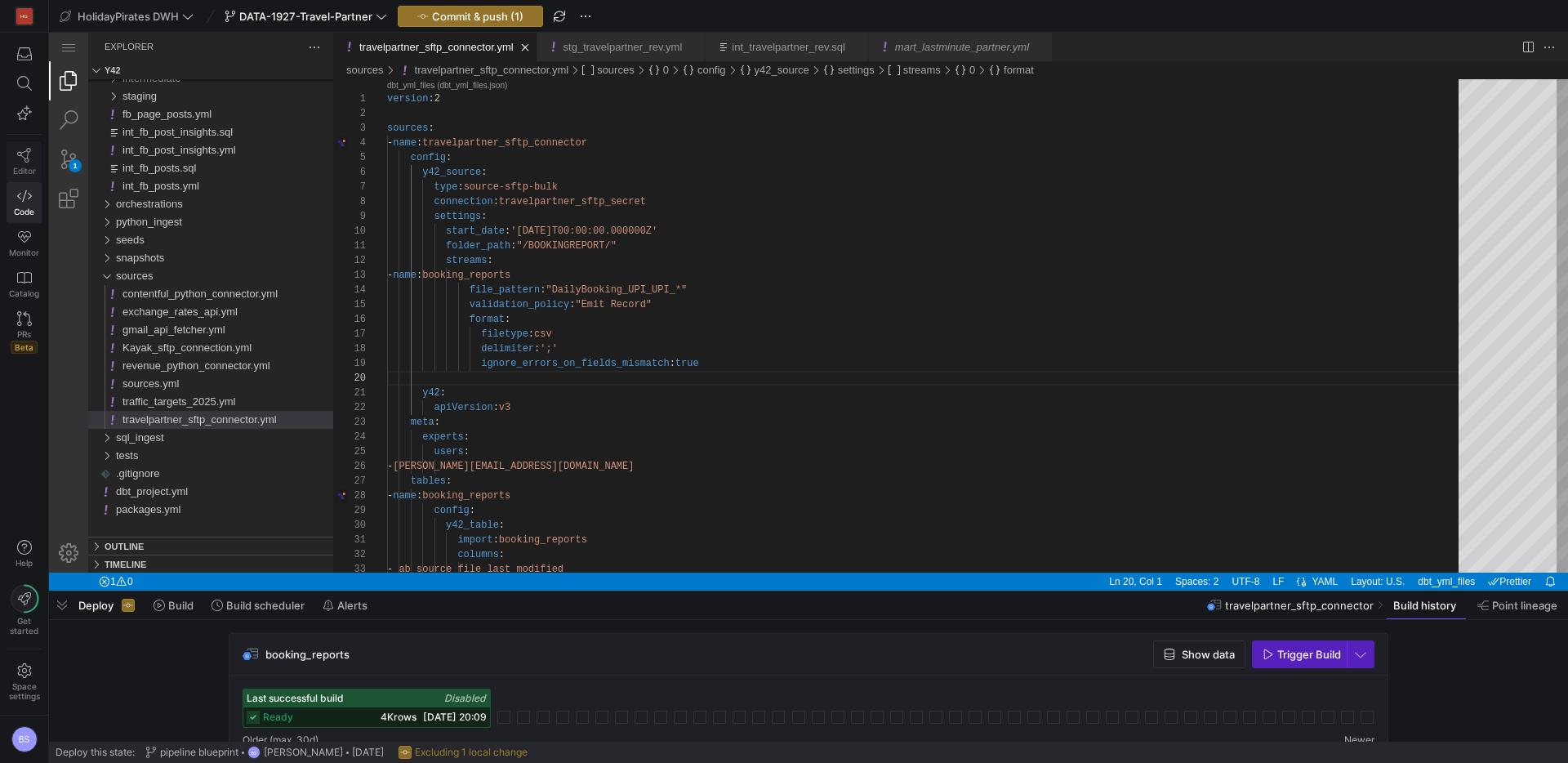
click at [25, 163] on link "Editor" at bounding box center [24, 161] width 35 height 41
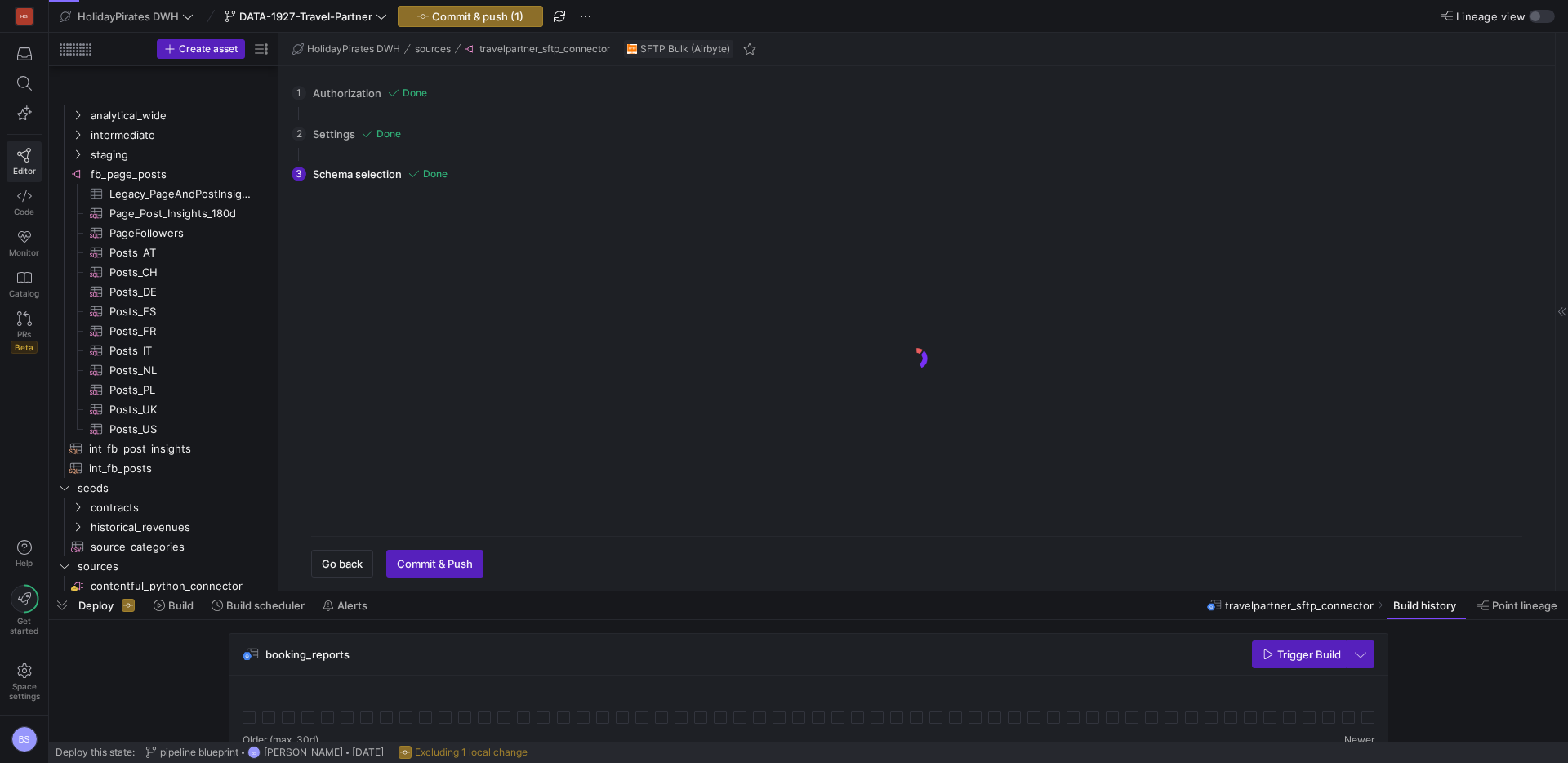
scroll to position [1024, 0]
